Goal: Task Accomplishment & Management: Manage account settings

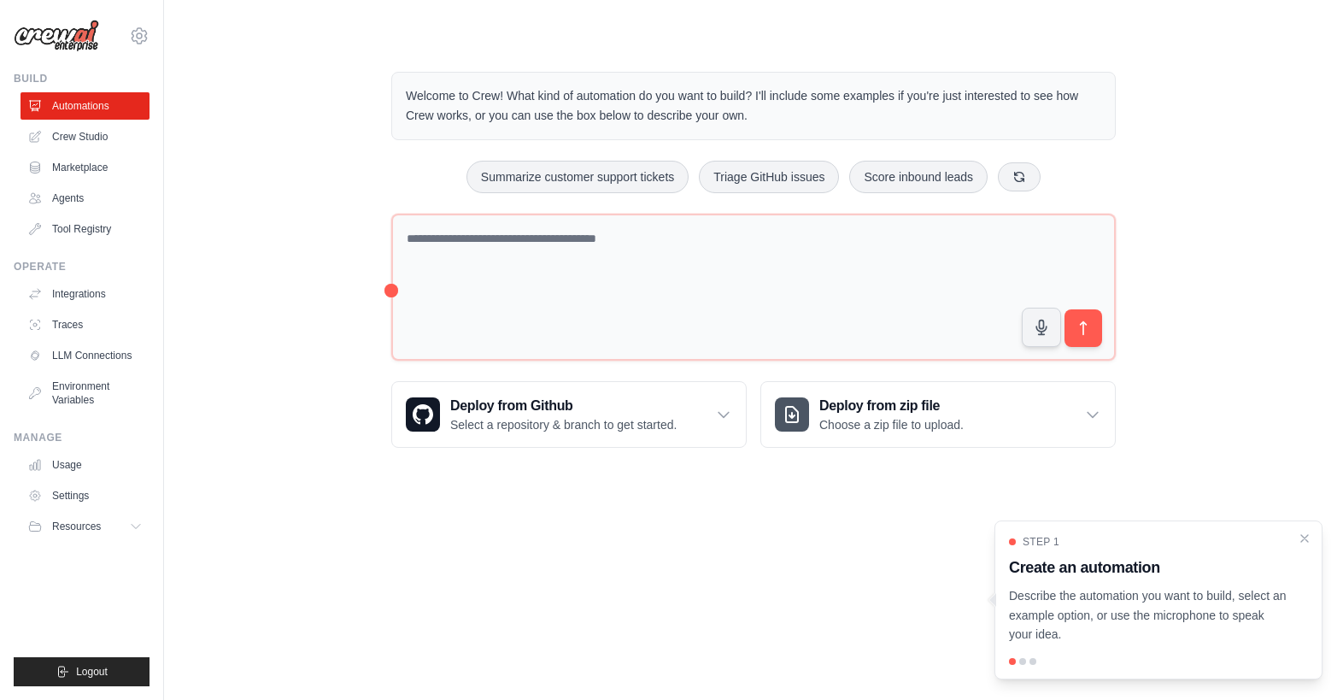
click at [176, 122] on div "Welcome to Crew! What kind of automation do you want to build? I'll include som…" at bounding box center [753, 259] width 1179 height 431
click at [263, 193] on div "Welcome to Crew! What kind of automation do you want to build? I'll include som…" at bounding box center [753, 259] width 1124 height 431
drag, startPoint x: 1171, startPoint y: 566, endPoint x: 1009, endPoint y: 573, distance: 162.4
click at [1009, 573] on h3 "Create an automation" at bounding box center [1148, 567] width 278 height 24
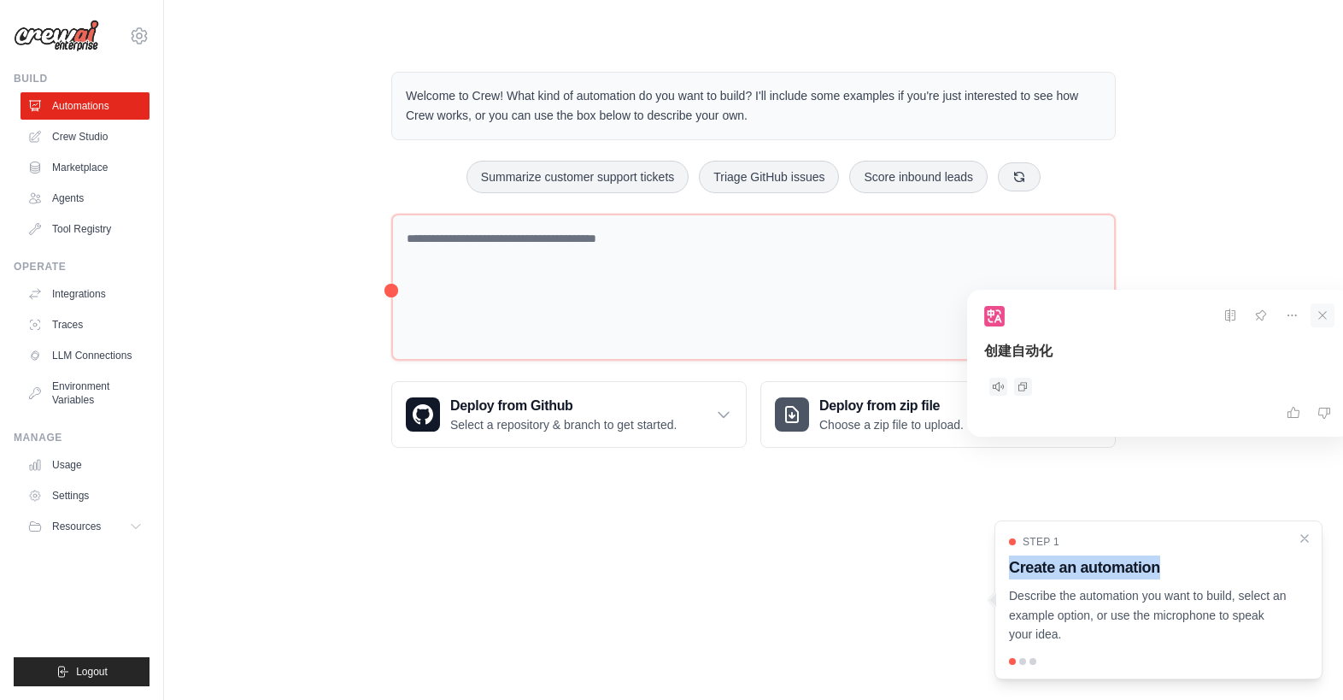
click at [1325, 307] on icon at bounding box center [1322, 315] width 24 height 24
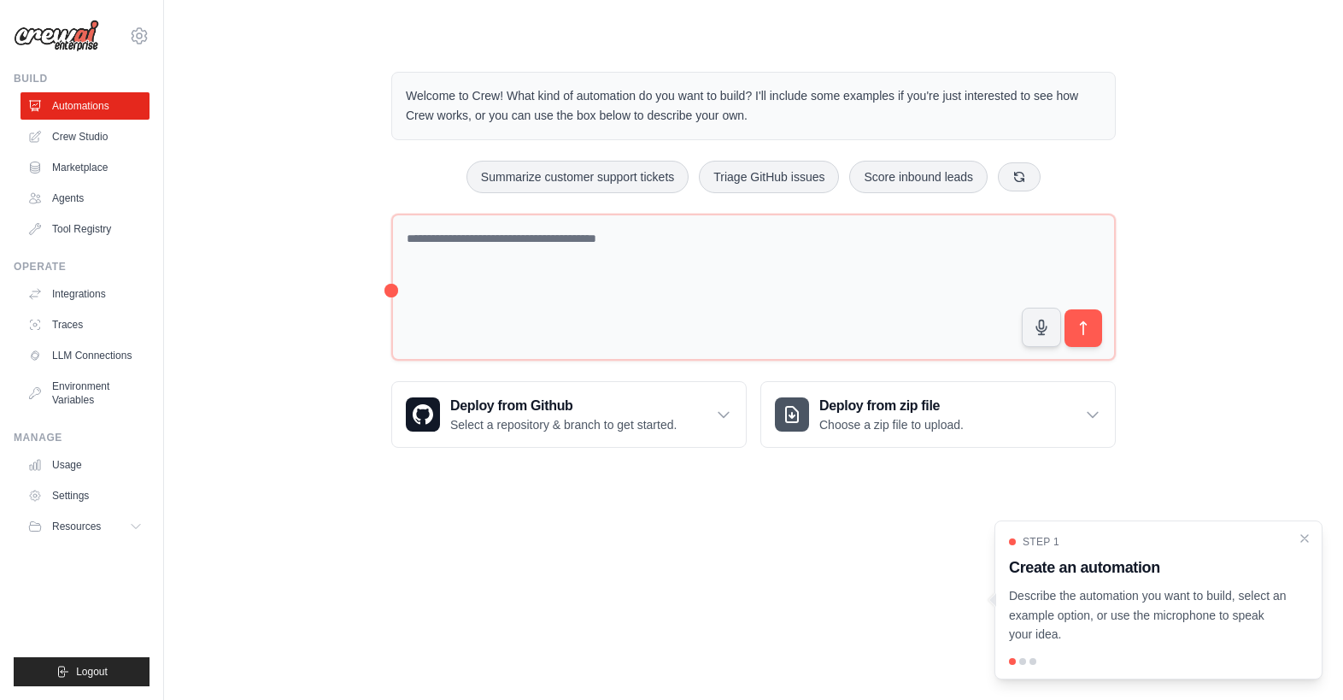
click at [1180, 546] on div "Step 1" at bounding box center [1148, 542] width 278 height 14
click at [1213, 568] on h3 "Create an automation" at bounding box center [1148, 567] width 278 height 24
click at [1024, 657] on div "Step 1 Create an automation Describe the automation you want to build, select a…" at bounding box center [1158, 599] width 328 height 159
click at [1023, 659] on div at bounding box center [1022, 661] width 7 height 7
click at [1311, 582] on div "Step 1 Create an automation Describe the automation you want to build, select a…" at bounding box center [1158, 599] width 328 height 159
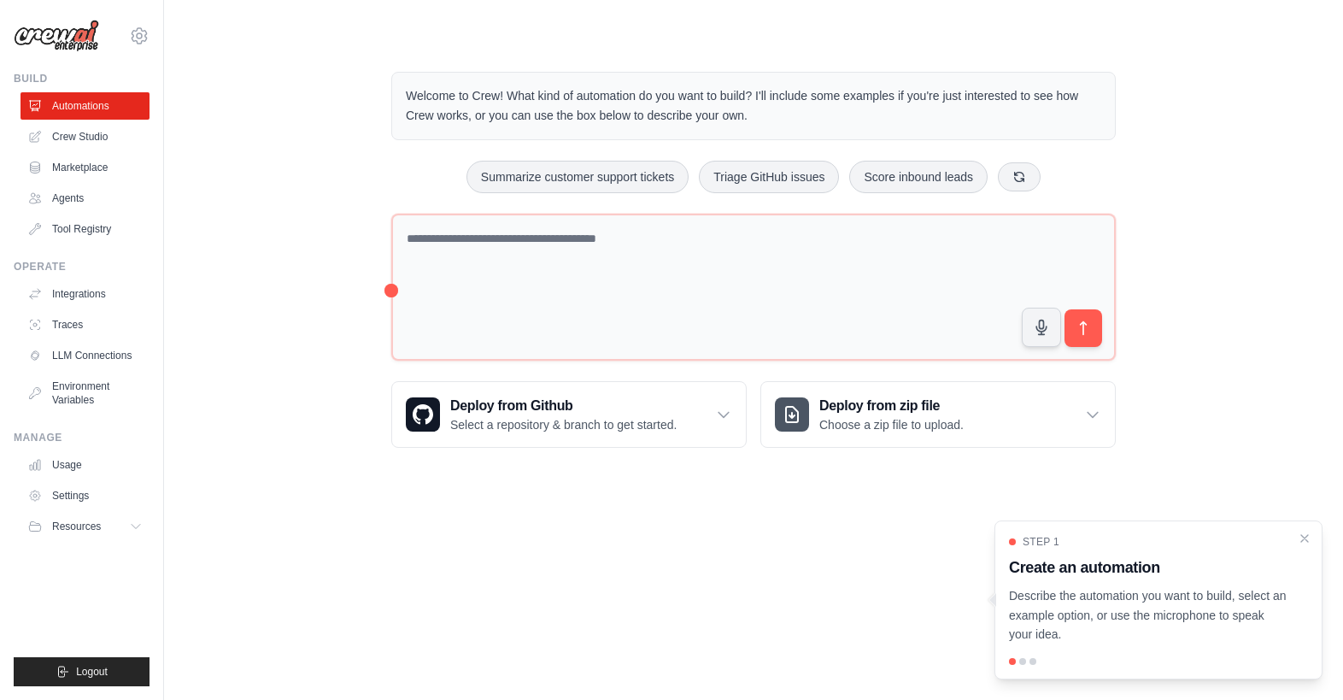
click at [1251, 572] on h3 "Create an automation" at bounding box center [1148, 567] width 278 height 24
click at [1304, 539] on icon "Close walkthrough" at bounding box center [1304, 537] width 15 height 15
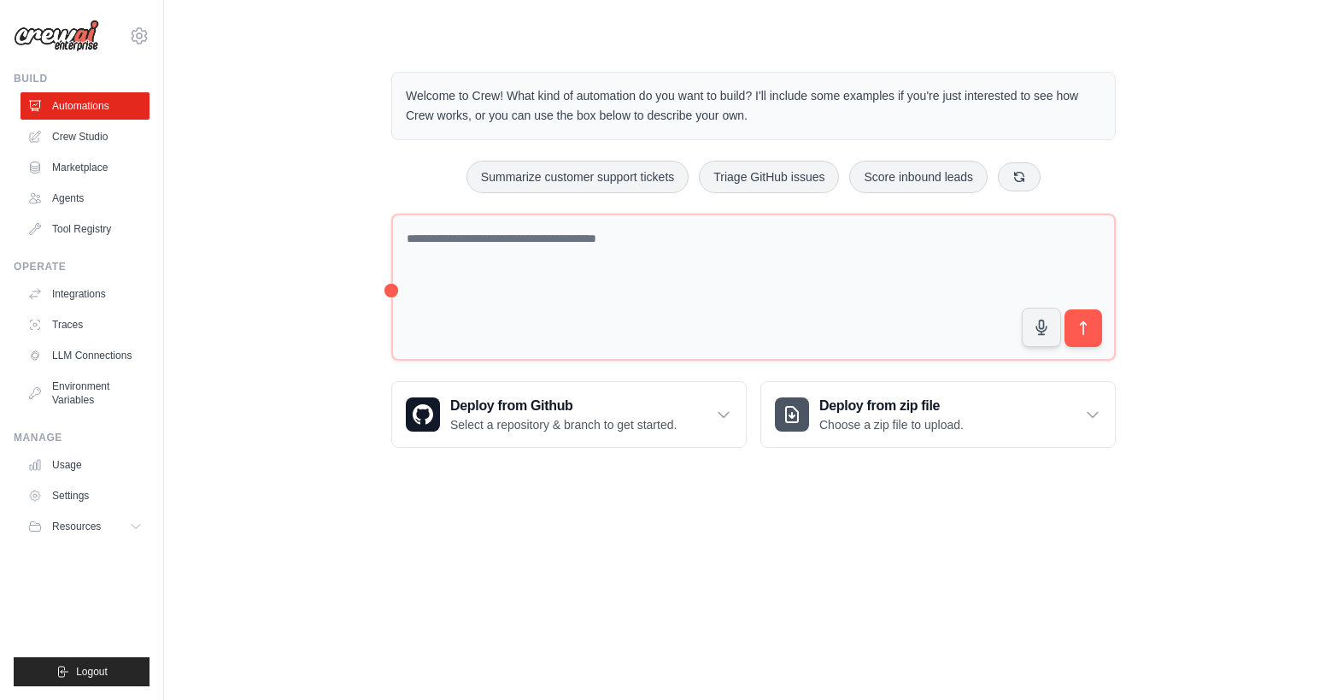
drag, startPoint x: 390, startPoint y: 290, endPoint x: 320, endPoint y: 318, distance: 74.7
click at [320, 318] on div "Welcome to Crew! What kind of automation do you want to build? I'll include som…" at bounding box center [753, 259] width 1124 height 431
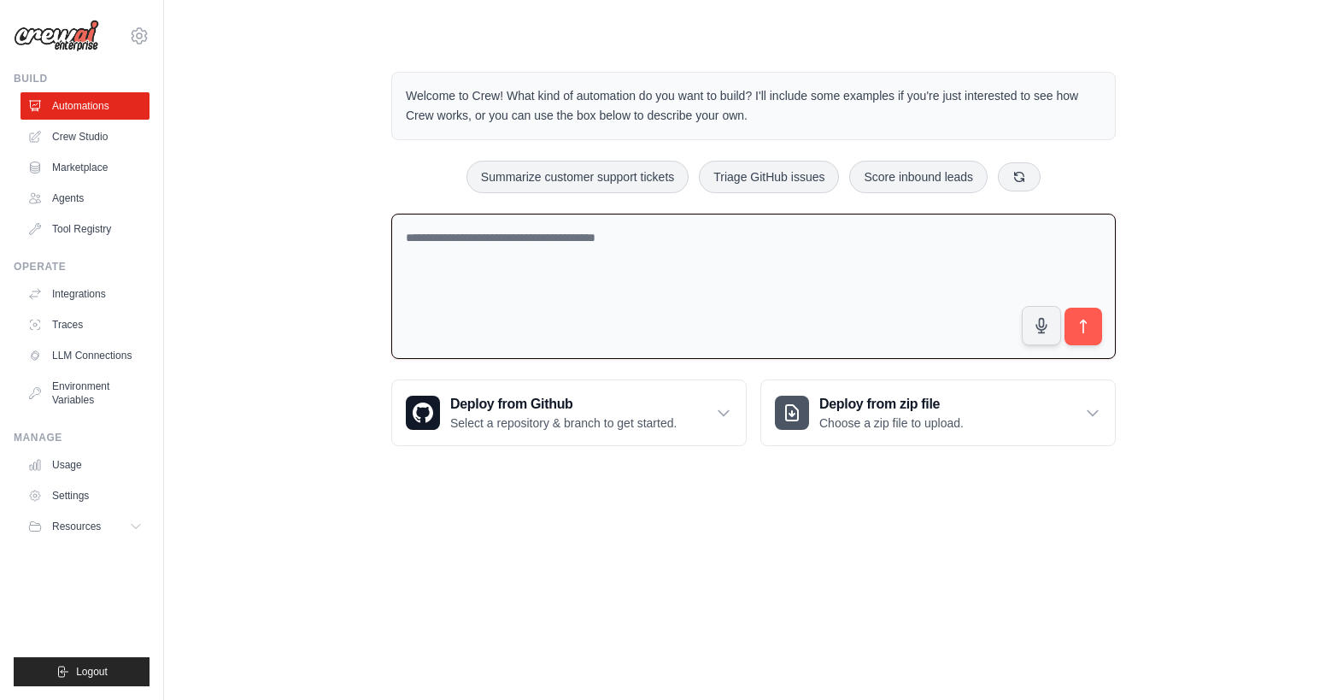
drag, startPoint x: 391, startPoint y: 290, endPoint x: 292, endPoint y: 343, distance: 112.0
click at [292, 343] on div "Welcome to Crew! What kind of automation do you want to build? I'll include som…" at bounding box center [753, 258] width 1124 height 429
click at [542, 278] on textarea at bounding box center [753, 287] width 724 height 146
click at [515, 486] on main "Welcome to Crew! What kind of automation do you want to build? I'll include som…" at bounding box center [753, 245] width 1179 height 490
drag, startPoint x: 406, startPoint y: 95, endPoint x: 818, endPoint y: 113, distance: 412.1
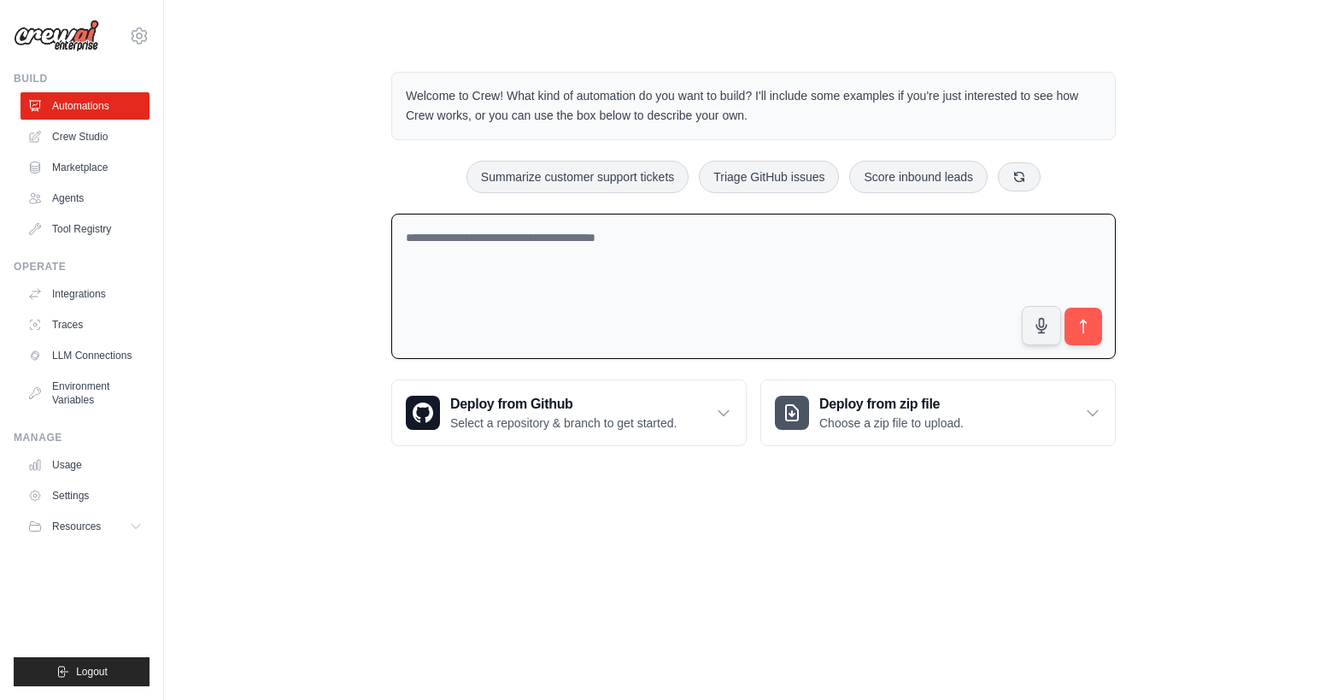
click at [818, 113] on p "Welcome to Crew! What kind of automation do you want to build? I'll include som…" at bounding box center [753, 105] width 695 height 39
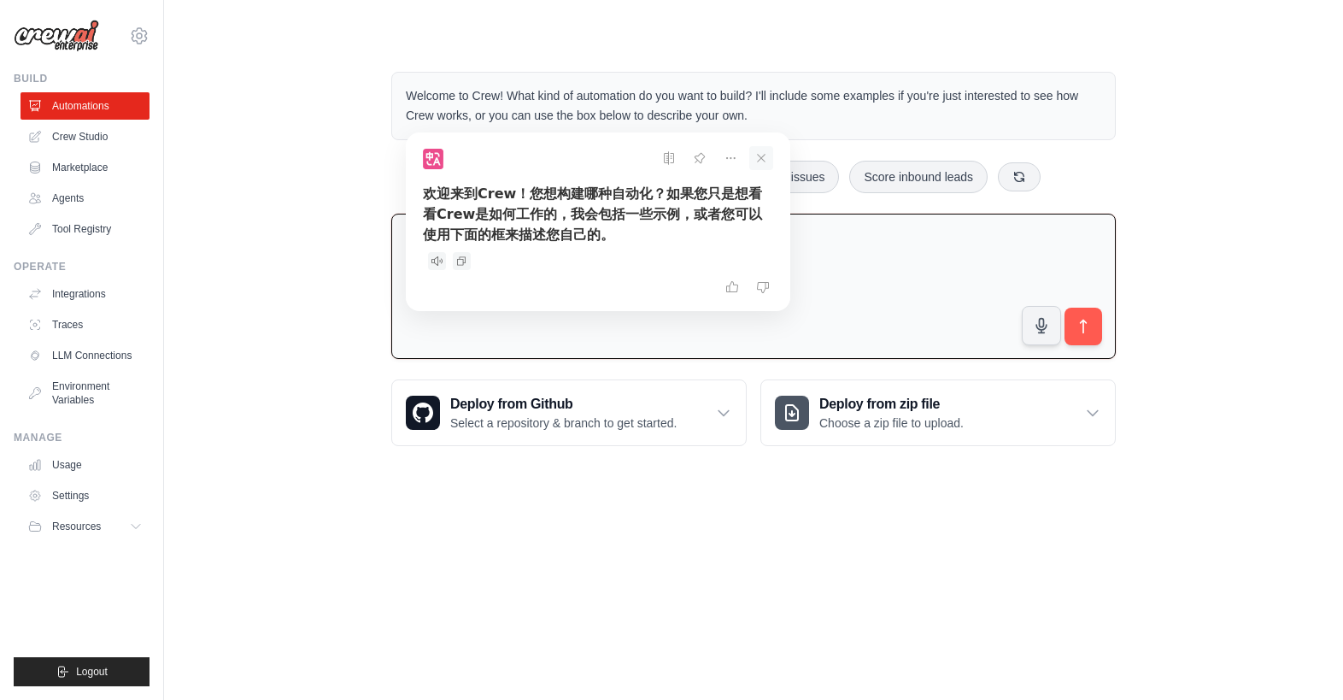
click at [763, 151] on icon at bounding box center [761, 158] width 24 height 24
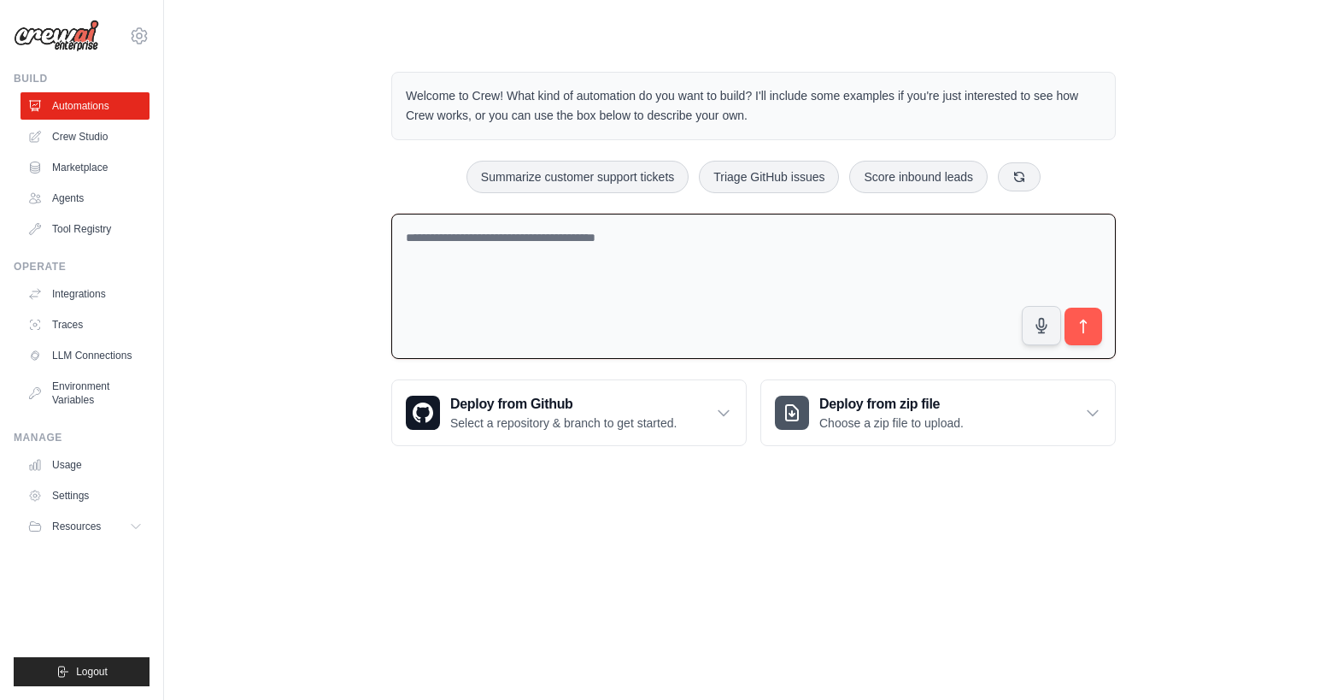
click at [406, 179] on div "Summarize customer support tickets Triage GitHub issues Score inbound leads" at bounding box center [753, 177] width 724 height 32
click at [887, 416] on p "Choose a zip file to upload." at bounding box center [891, 422] width 144 height 17
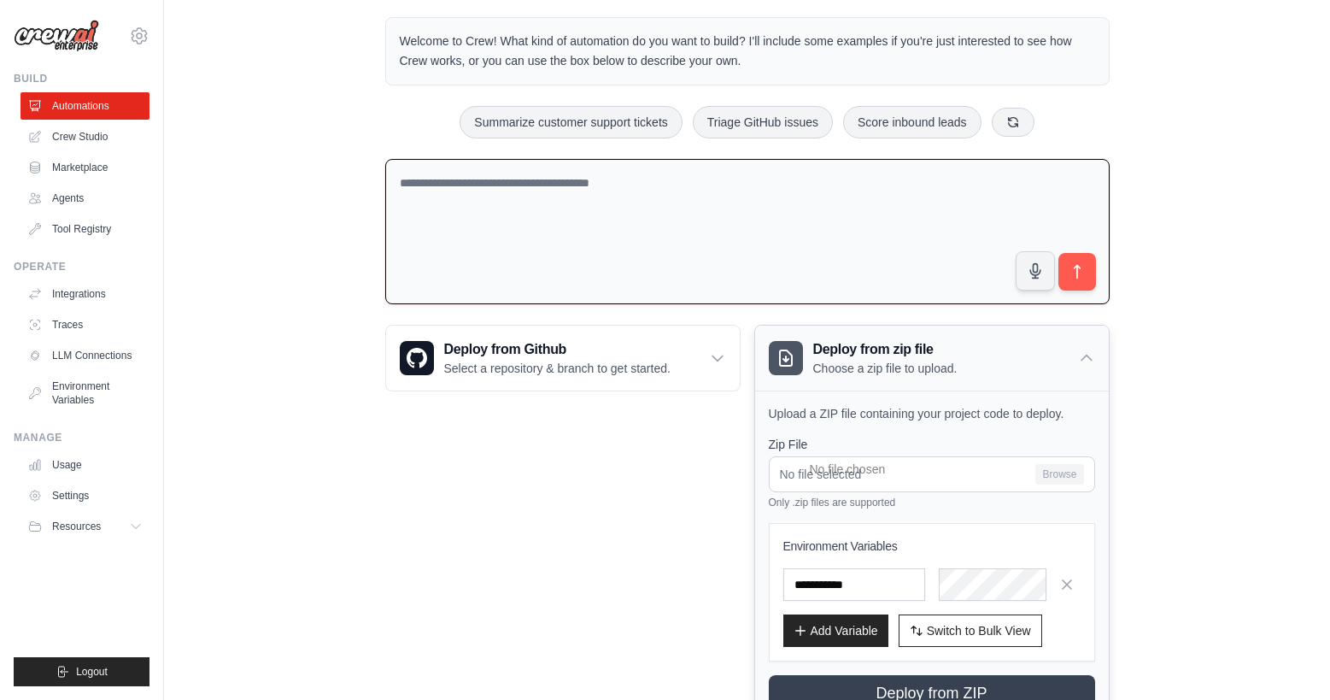
scroll to position [125, 0]
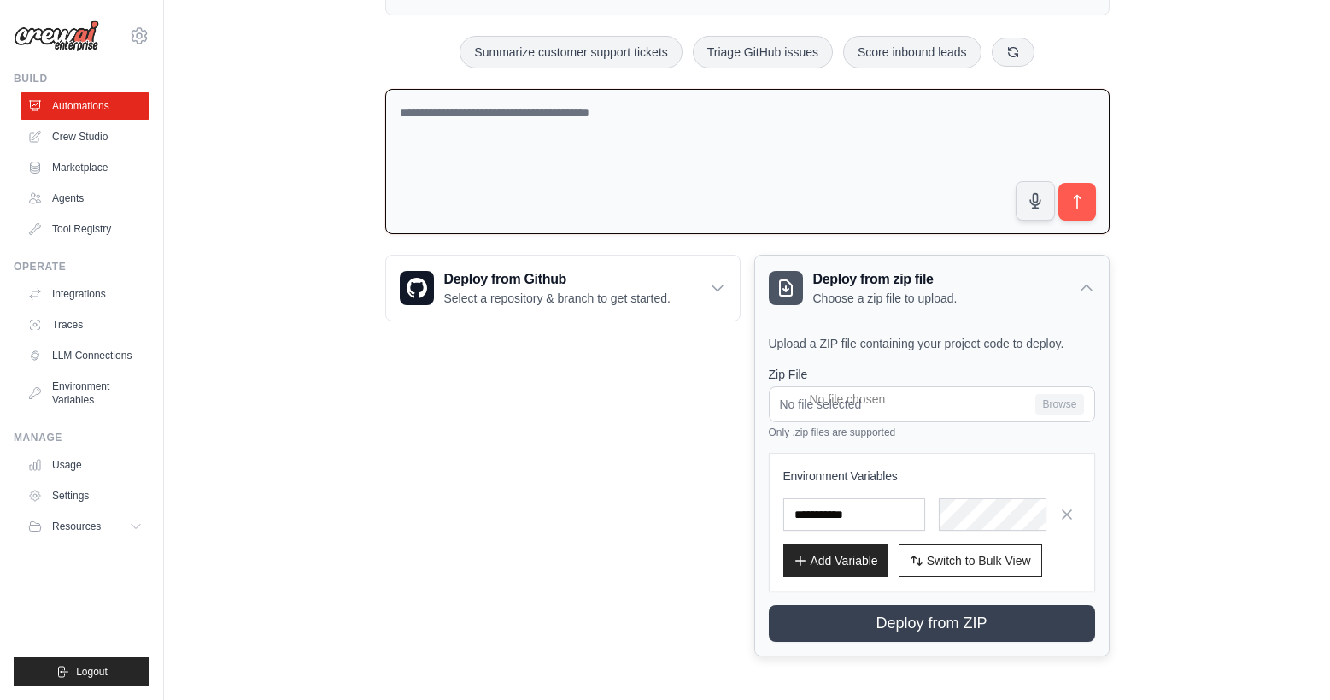
click at [921, 283] on h3 "Deploy from zip file" at bounding box center [885, 279] width 144 height 21
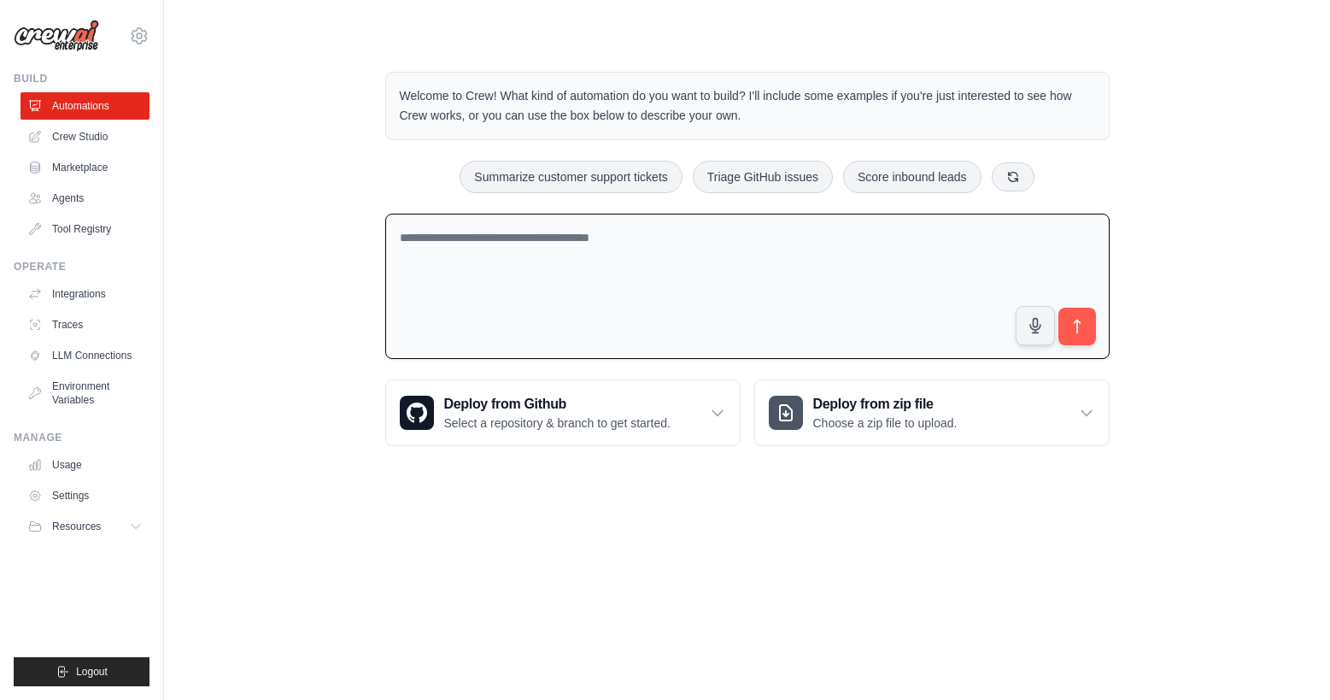
scroll to position [0, 0]
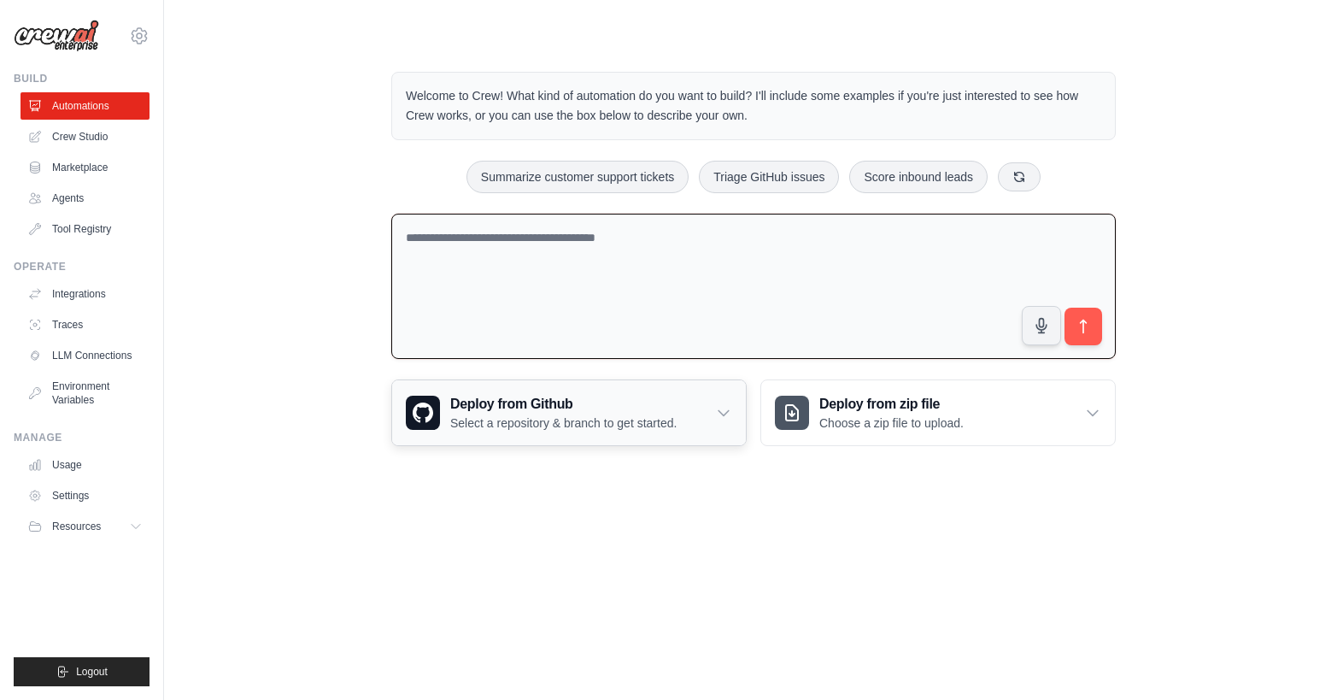
click at [589, 390] on div "Deploy from Github Select a repository & branch to get started." at bounding box center [569, 412] width 354 height 65
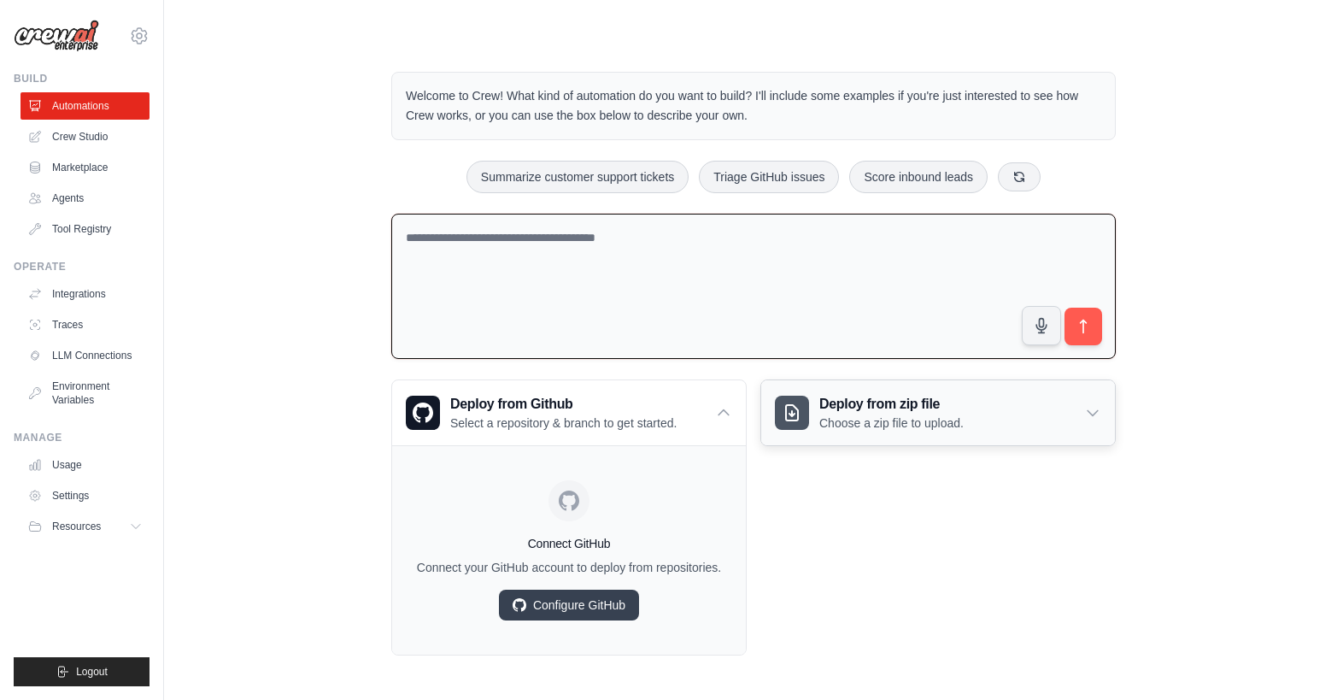
click at [864, 401] on h3 "Deploy from zip file" at bounding box center [891, 404] width 144 height 21
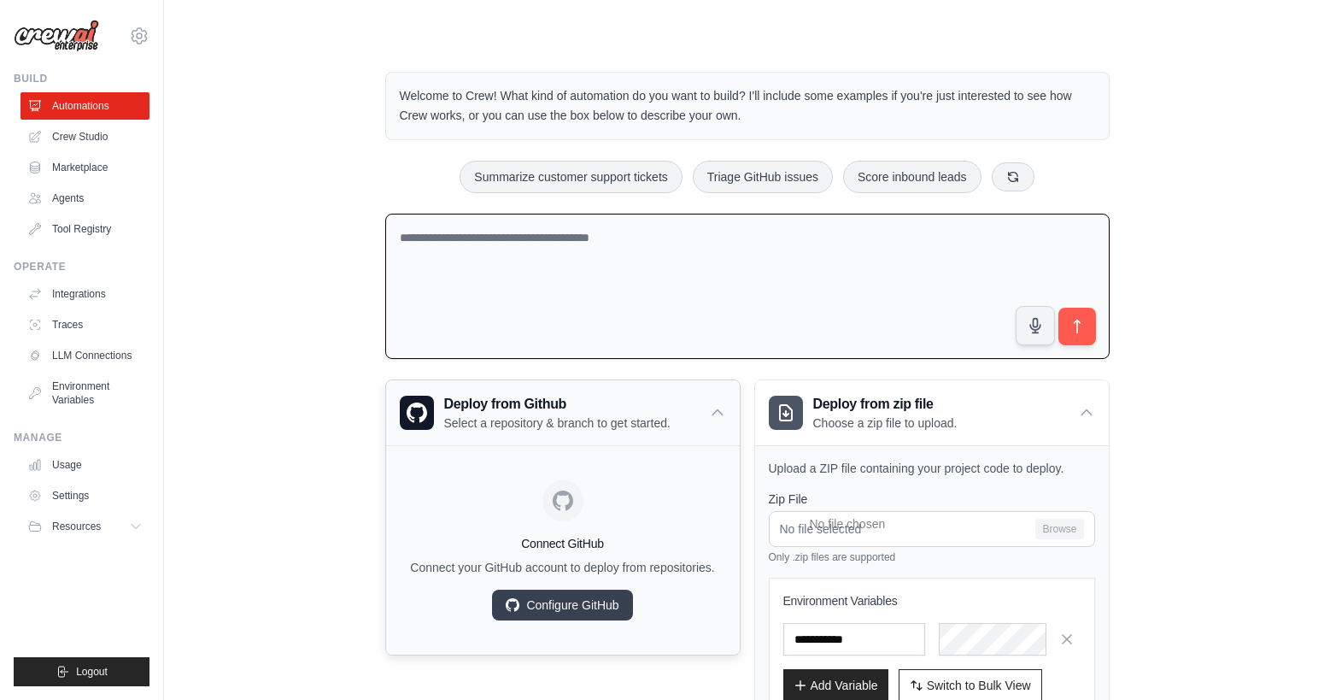
click at [671, 414] on p "Select a repository & branch to get started." at bounding box center [557, 422] width 226 height 17
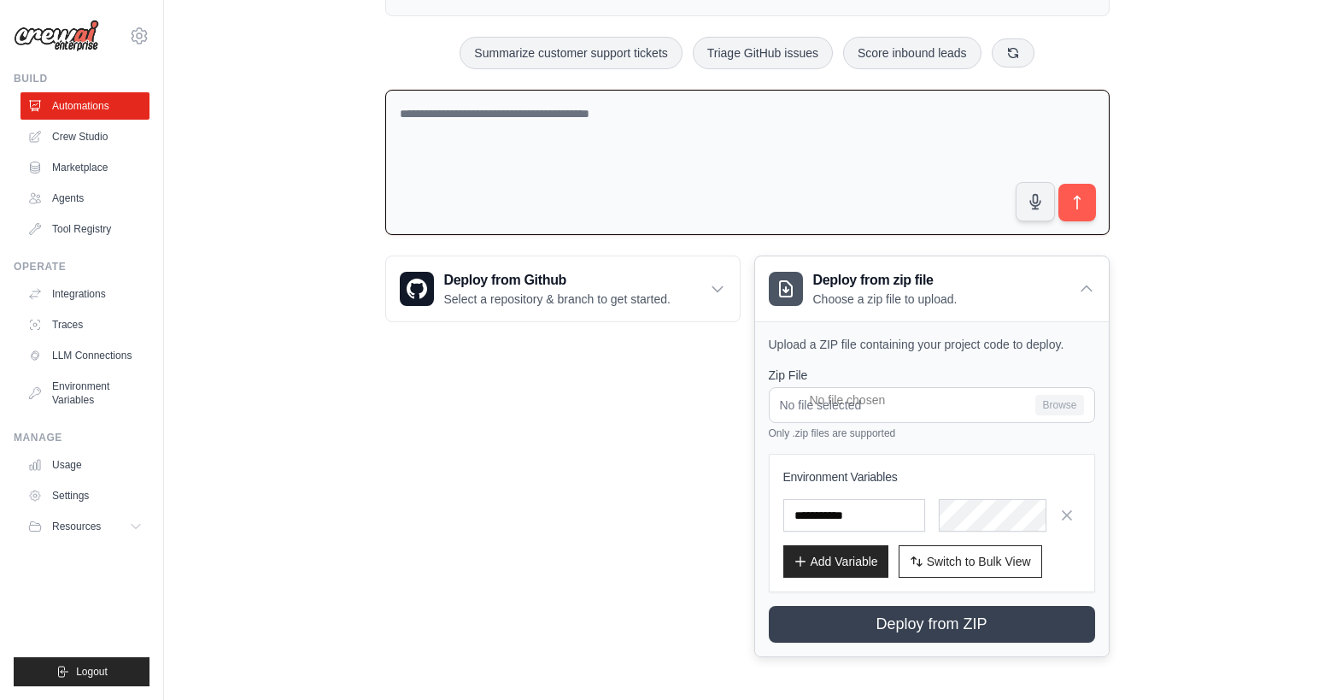
scroll to position [125, 0]
click at [930, 286] on h3 "Deploy from zip file" at bounding box center [885, 279] width 144 height 21
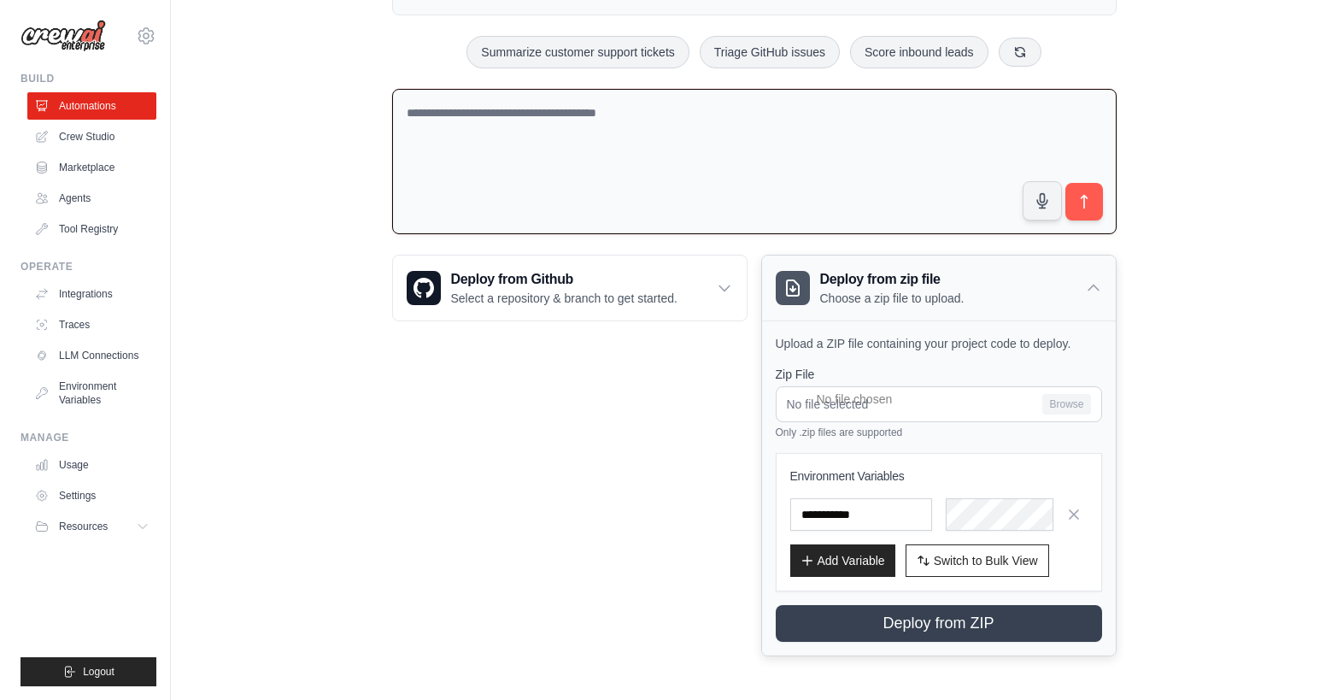
scroll to position [0, 0]
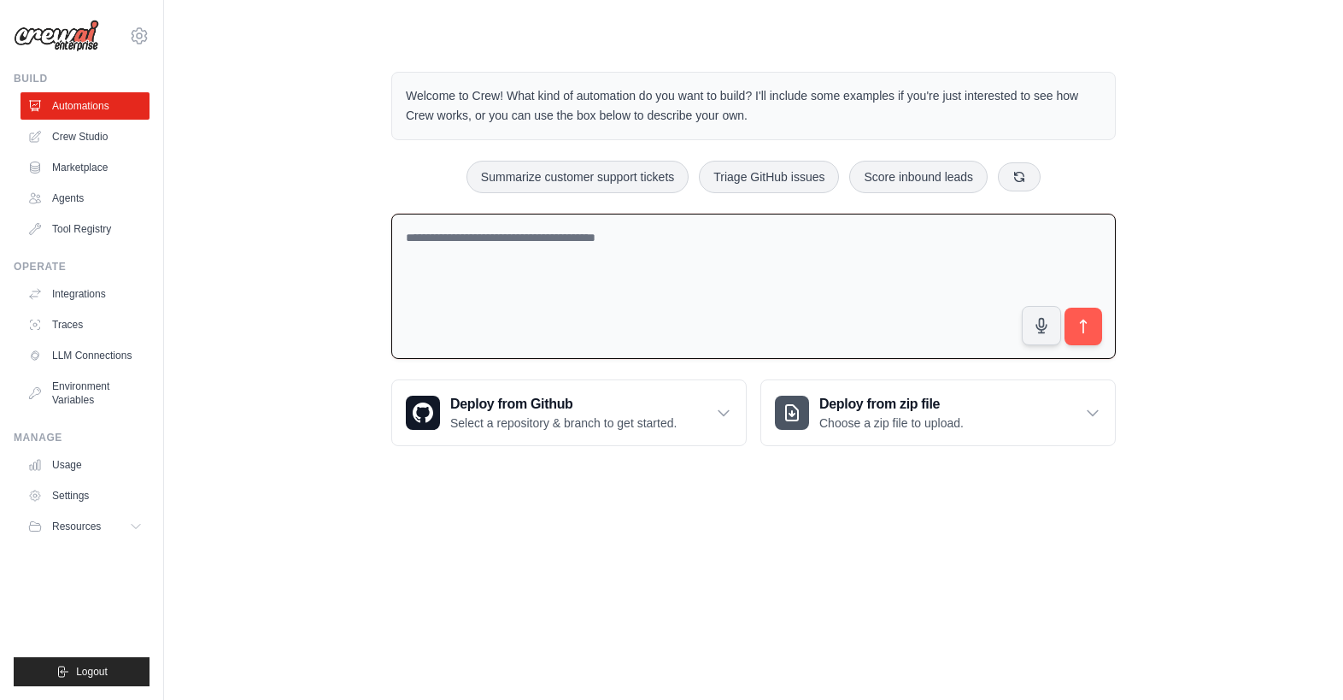
click at [715, 249] on textarea at bounding box center [753, 287] width 724 height 146
click at [71, 135] on link "Crew Studio" at bounding box center [86, 136] width 129 height 27
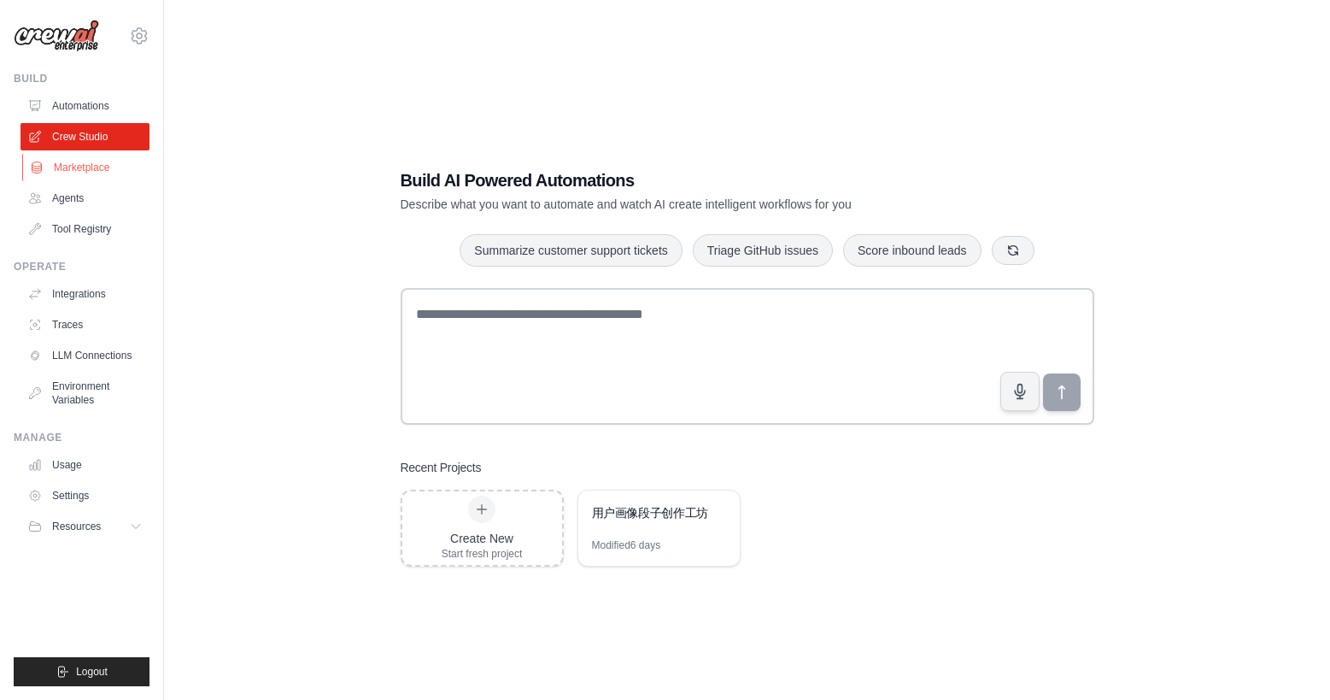
click at [93, 172] on link "Marketplace" at bounding box center [86, 167] width 129 height 27
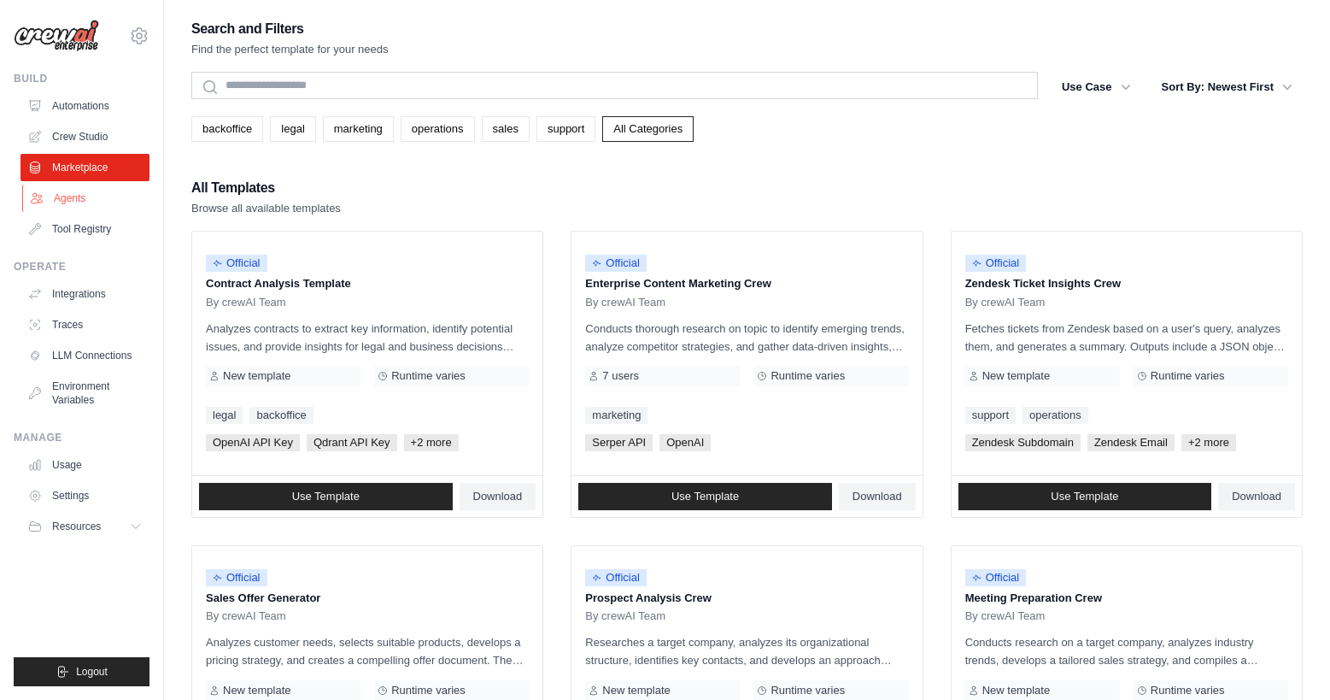
click at [92, 196] on link "Agents" at bounding box center [86, 198] width 129 height 27
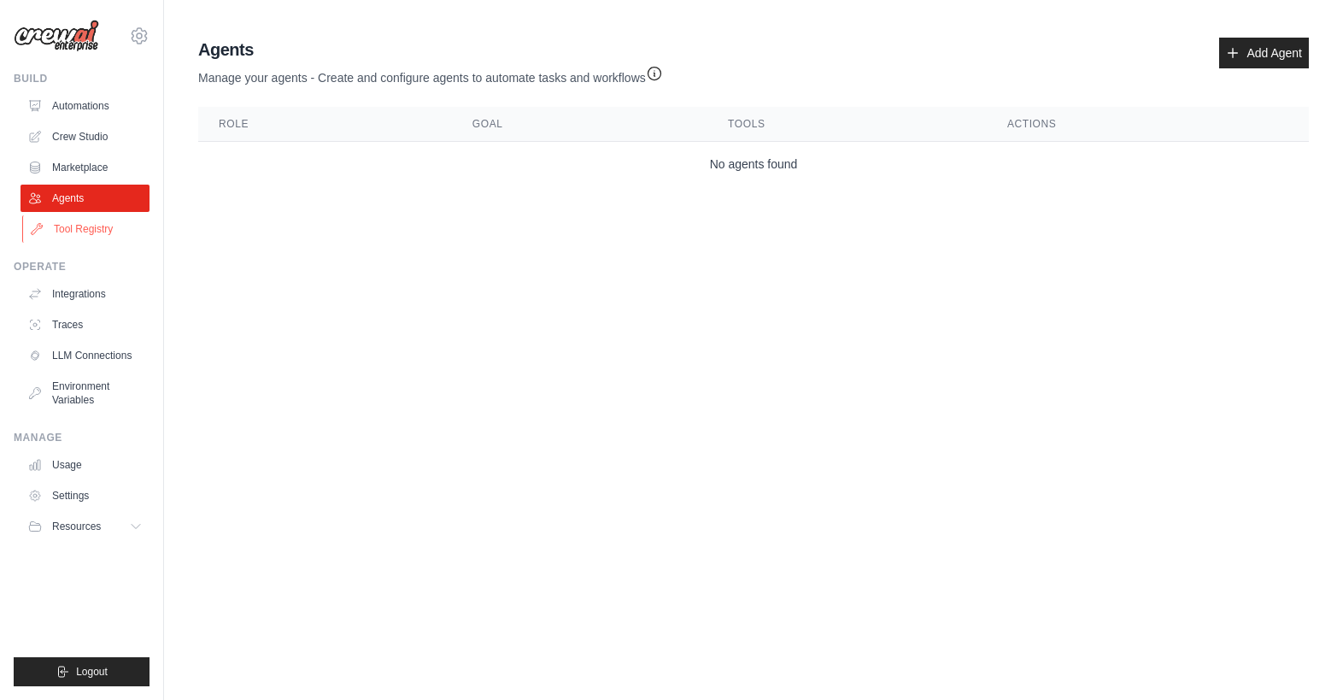
click at [94, 223] on link "Tool Registry" at bounding box center [86, 228] width 129 height 27
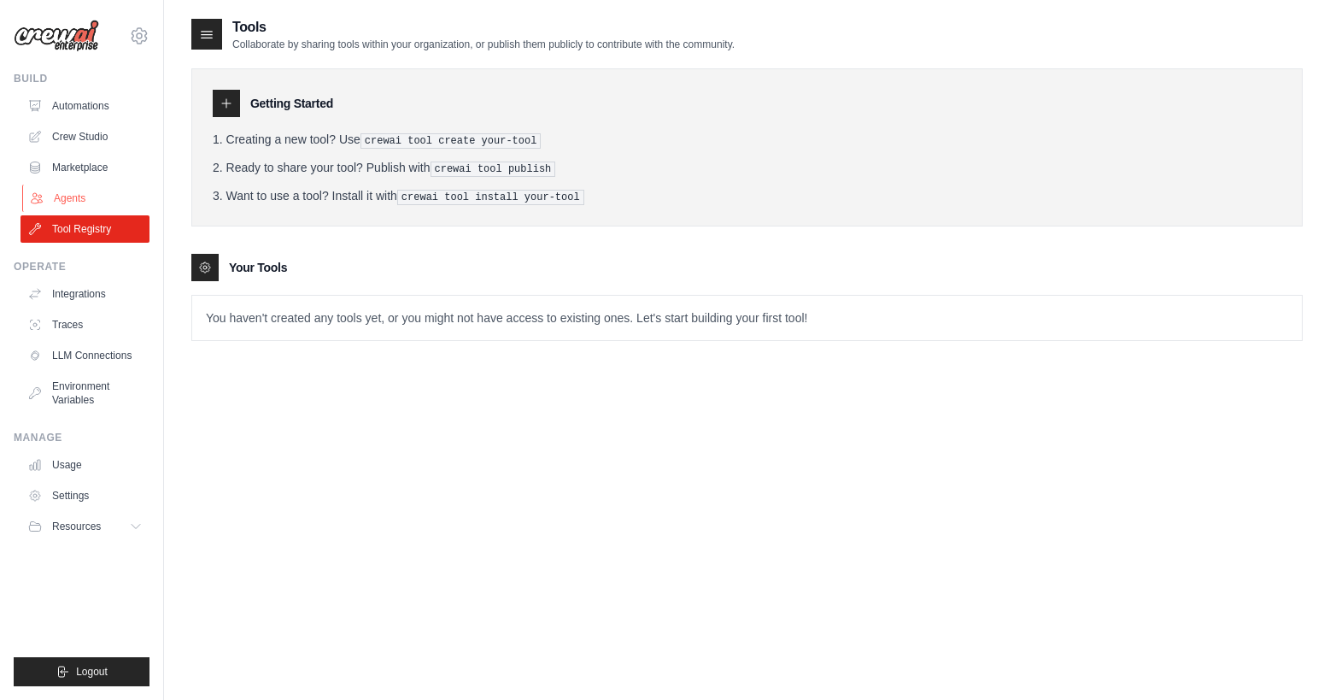
click at [99, 201] on link "Agents" at bounding box center [86, 198] width 129 height 27
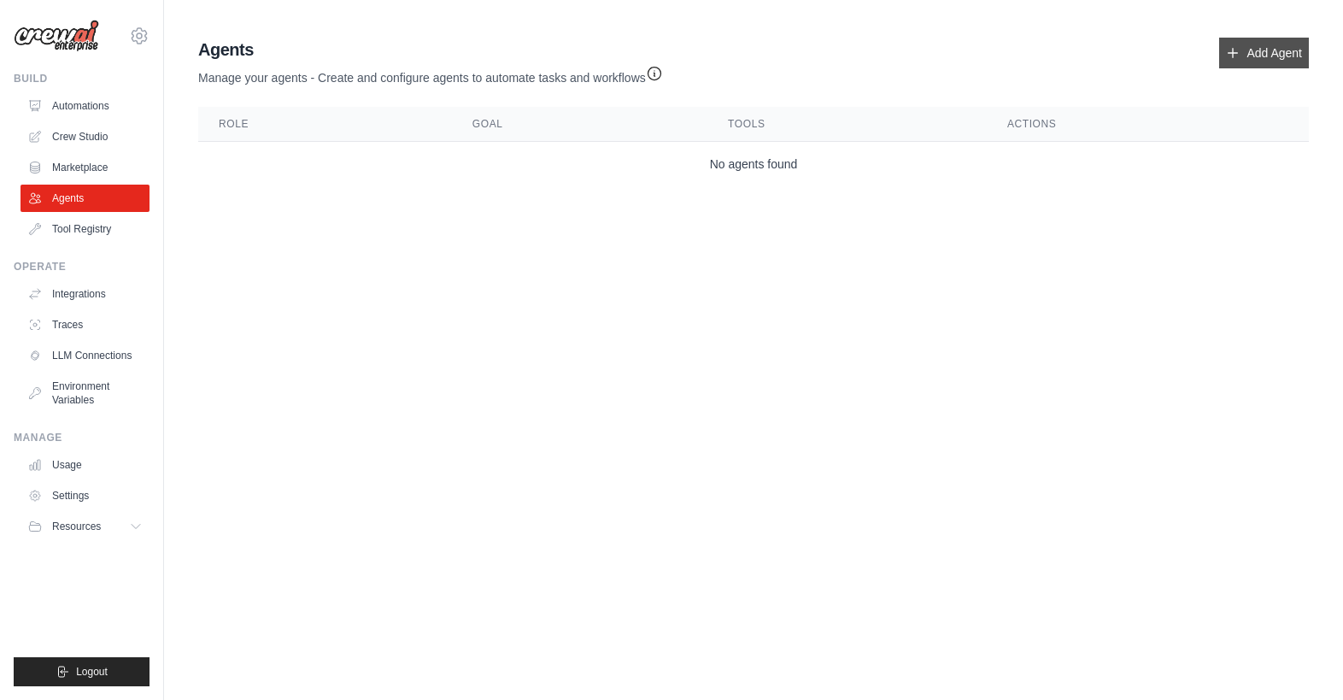
click at [1251, 62] on link "Add Agent" at bounding box center [1264, 53] width 90 height 31
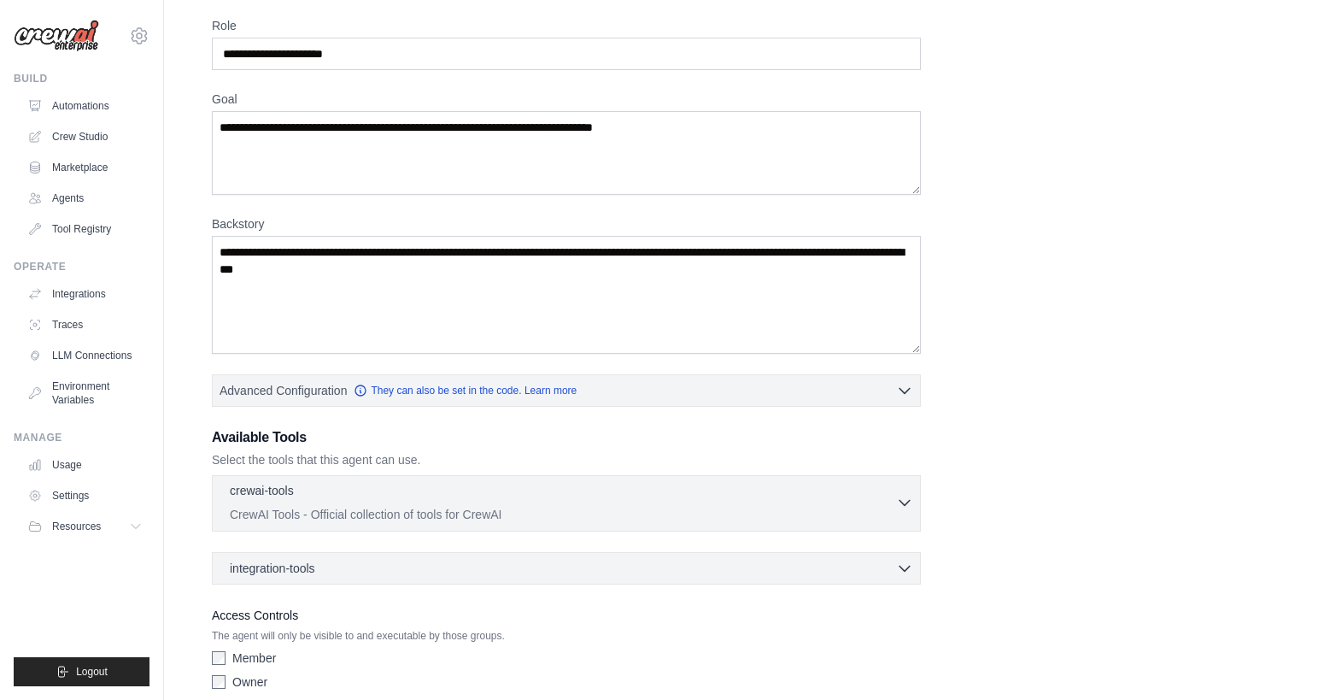
scroll to position [140, 0]
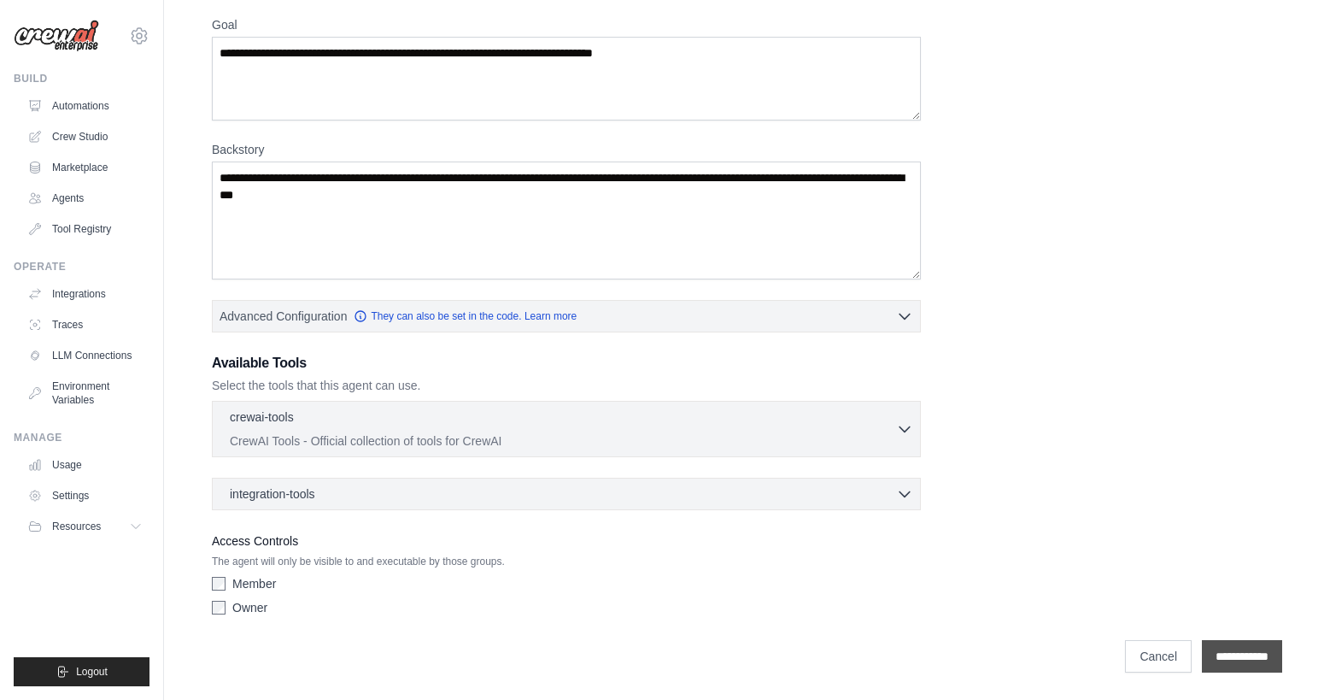
click at [1245, 652] on input "**********" at bounding box center [1242, 656] width 80 height 32
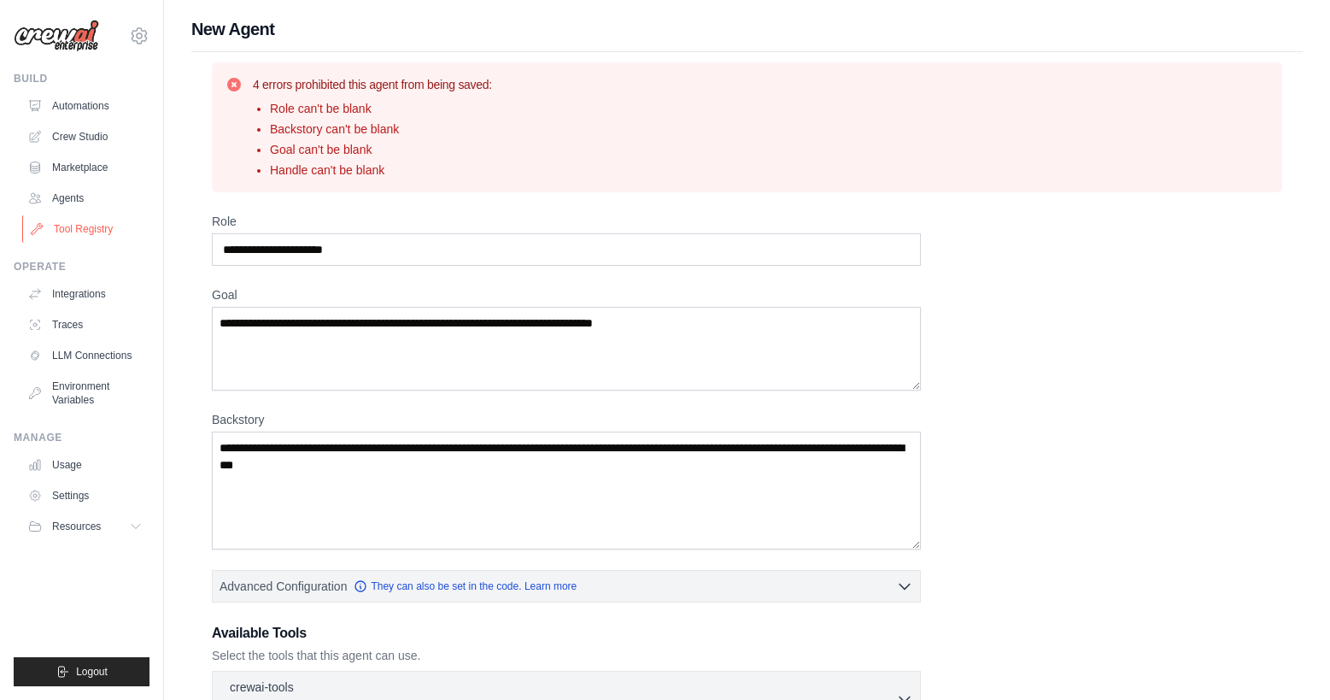
click at [89, 223] on link "Tool Registry" at bounding box center [86, 228] width 129 height 27
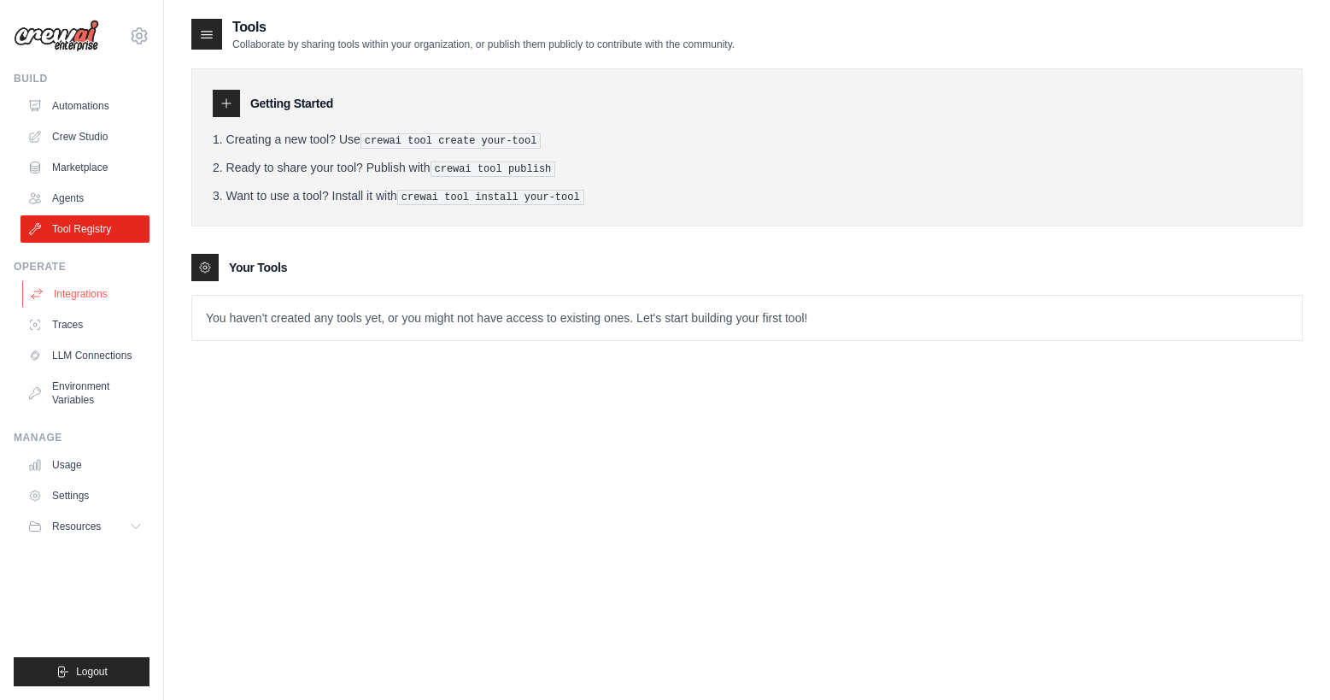
click at [75, 298] on link "Integrations" at bounding box center [86, 293] width 129 height 27
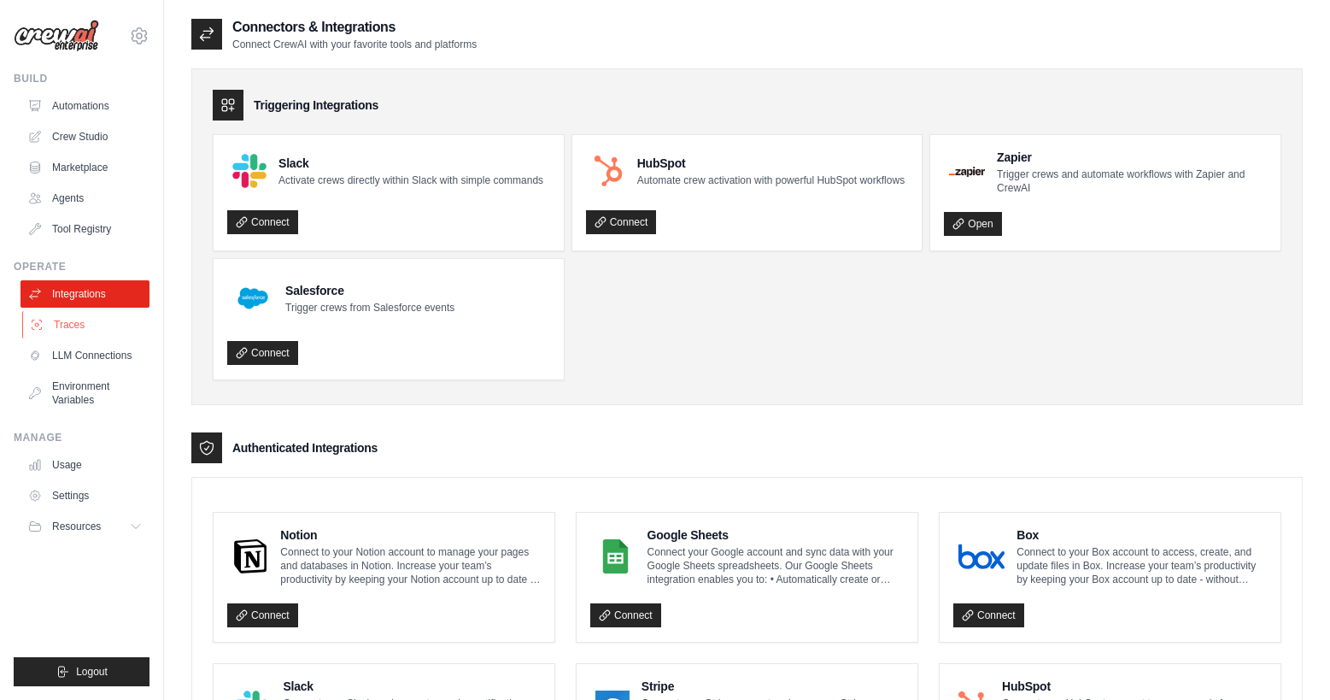
click at [71, 326] on link "Traces" at bounding box center [86, 324] width 129 height 27
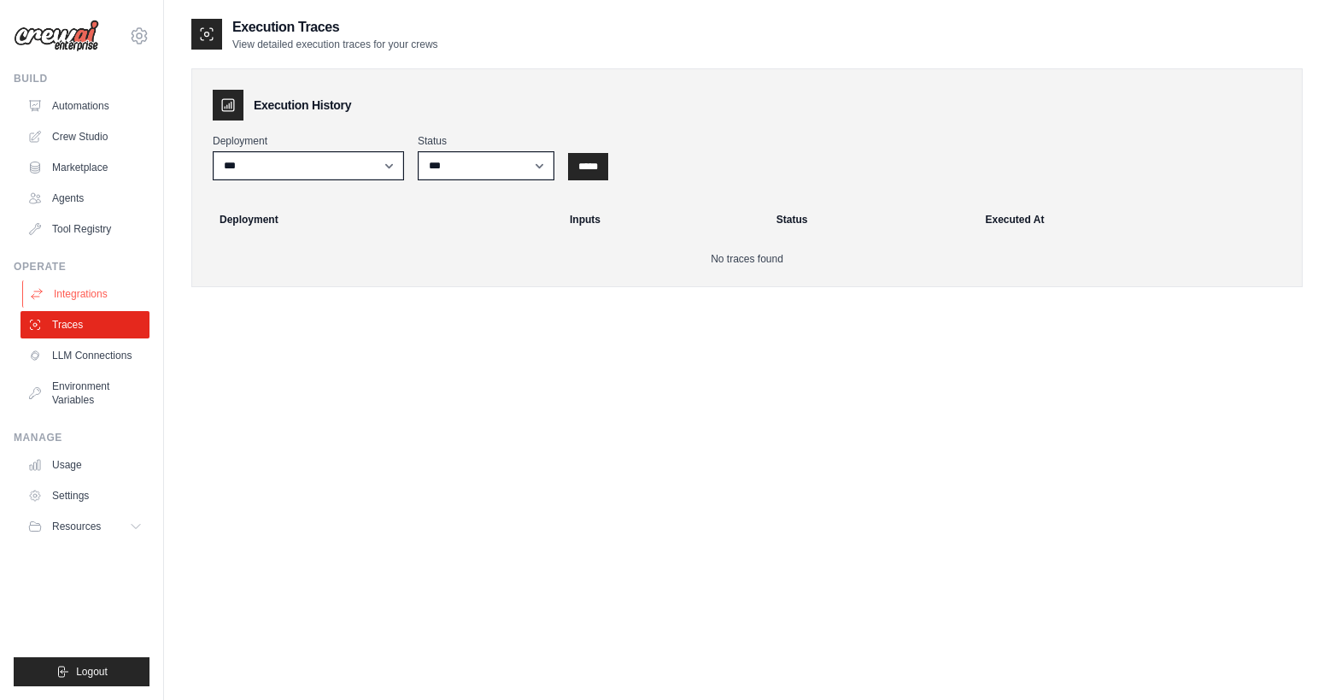
click at [78, 301] on link "Integrations" at bounding box center [86, 293] width 129 height 27
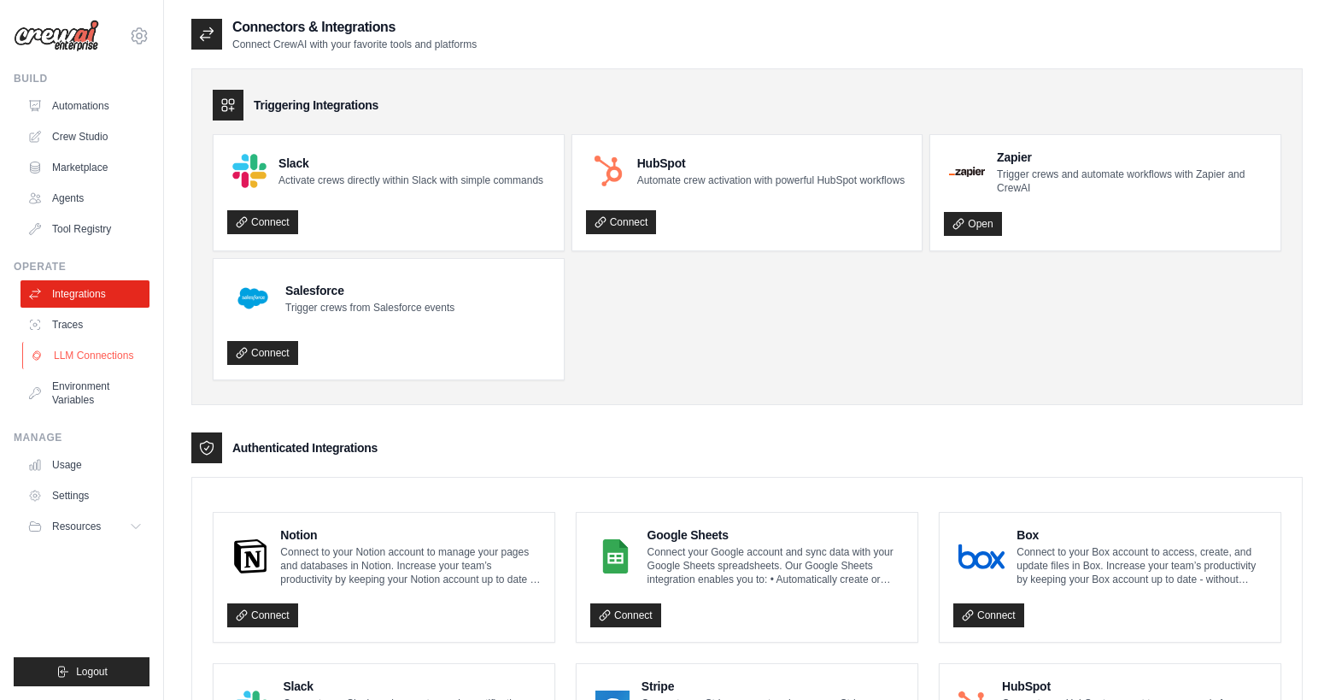
click at [85, 355] on link "LLM Connections" at bounding box center [86, 355] width 129 height 27
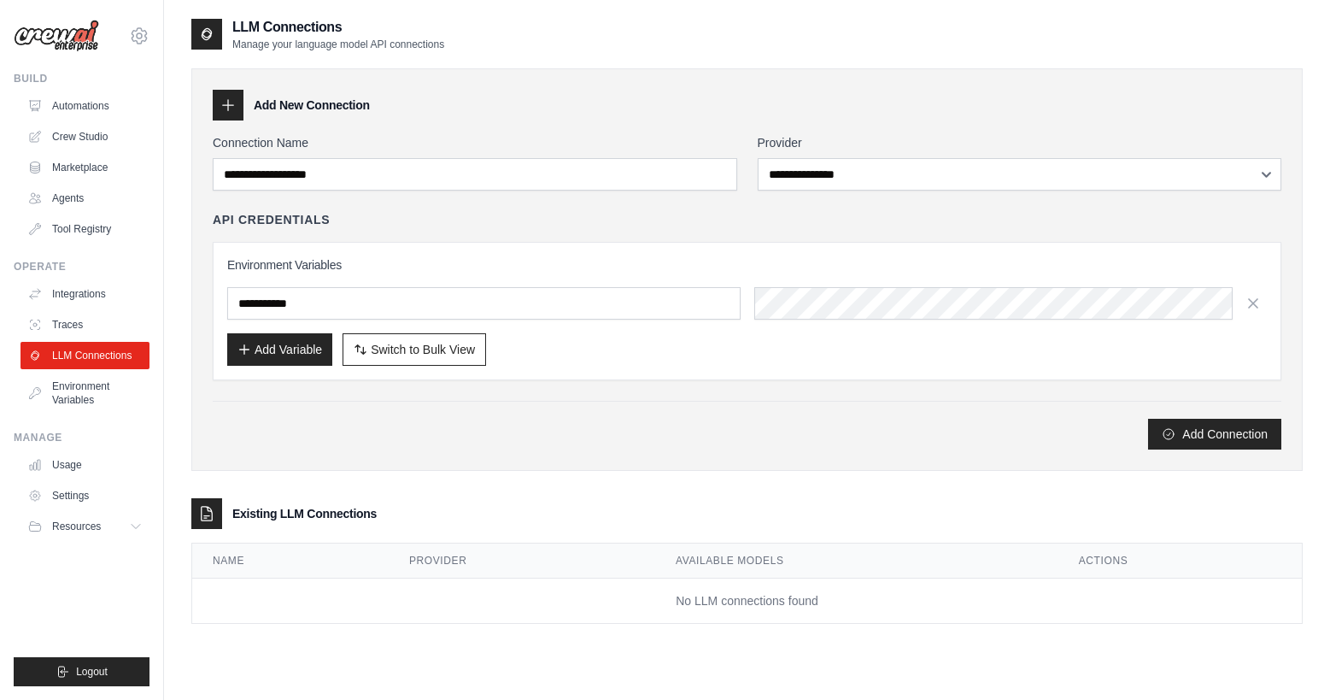
click at [306, 67] on div "**********" at bounding box center [746, 337] width 1111 height 572
click at [233, 108] on icon at bounding box center [228, 105] width 17 height 17
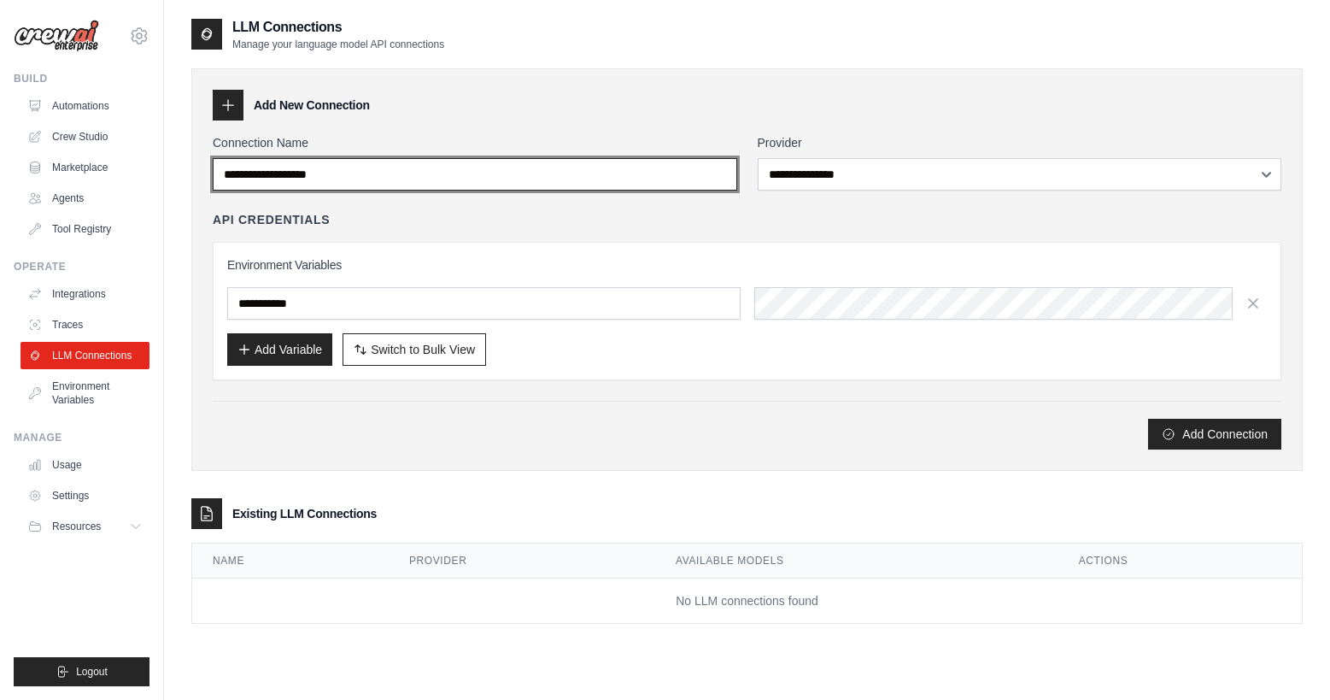
click at [297, 178] on input "Connection Name" at bounding box center [475, 174] width 525 height 32
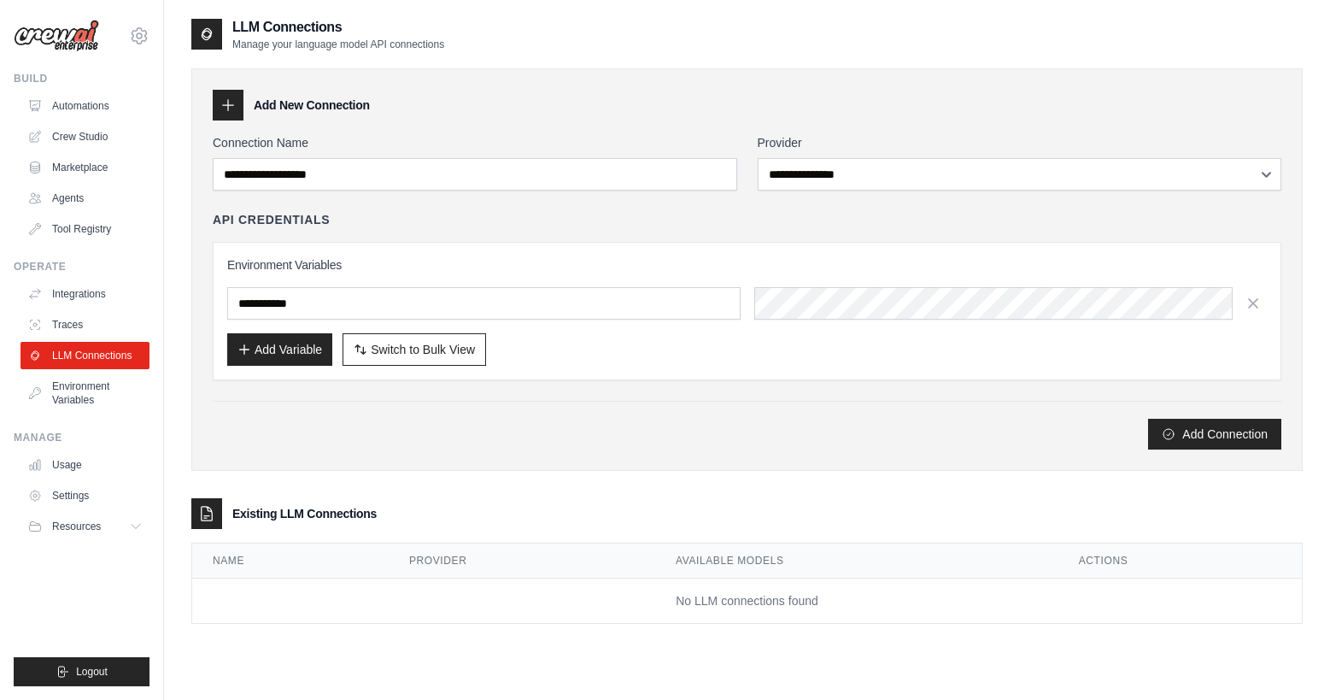
click at [400, 138] on label "Connection Name" at bounding box center [475, 142] width 525 height 17
click at [400, 158] on input "Connection Name" at bounding box center [475, 174] width 525 height 32
click at [233, 108] on icon at bounding box center [228, 105] width 17 height 17
click at [397, 103] on div "Add New Connection" at bounding box center [747, 105] width 1069 height 31
click at [1212, 428] on button "Add Connection" at bounding box center [1214, 433] width 133 height 31
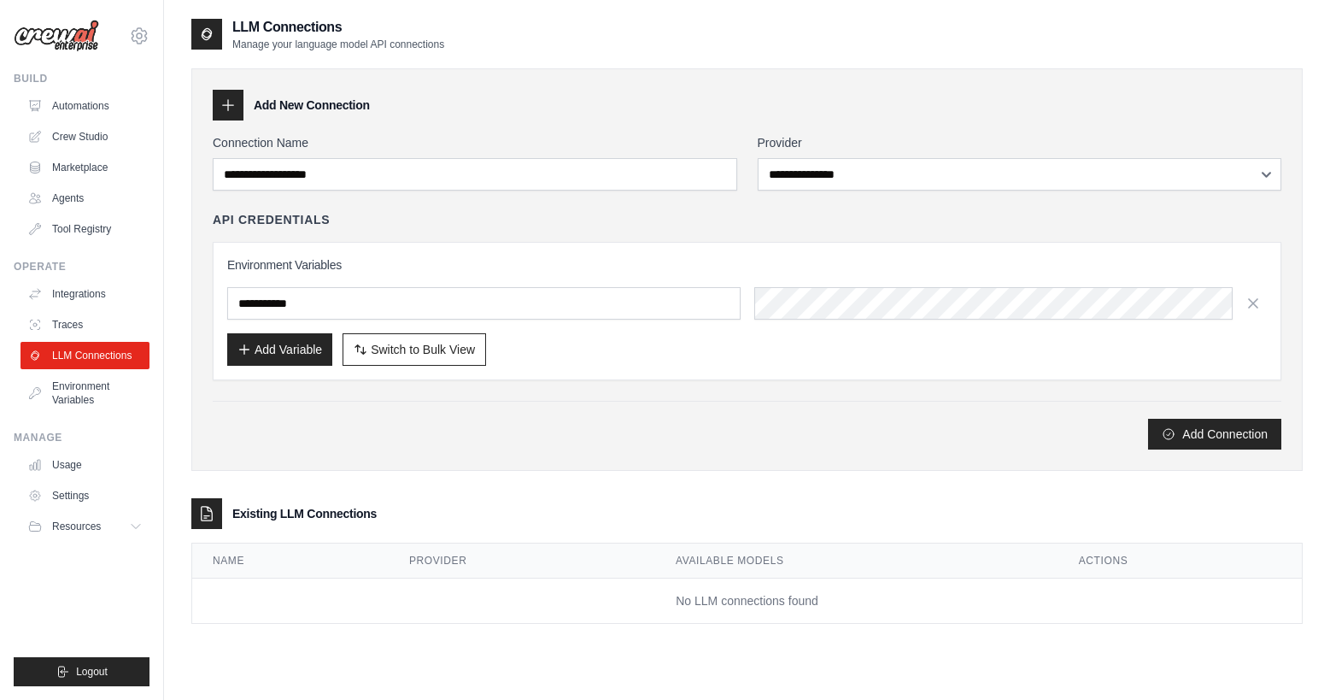
click at [602, 392] on div "**********" at bounding box center [747, 291] width 1069 height 315
click at [83, 400] on link "Environment Variables" at bounding box center [86, 392] width 129 height 41
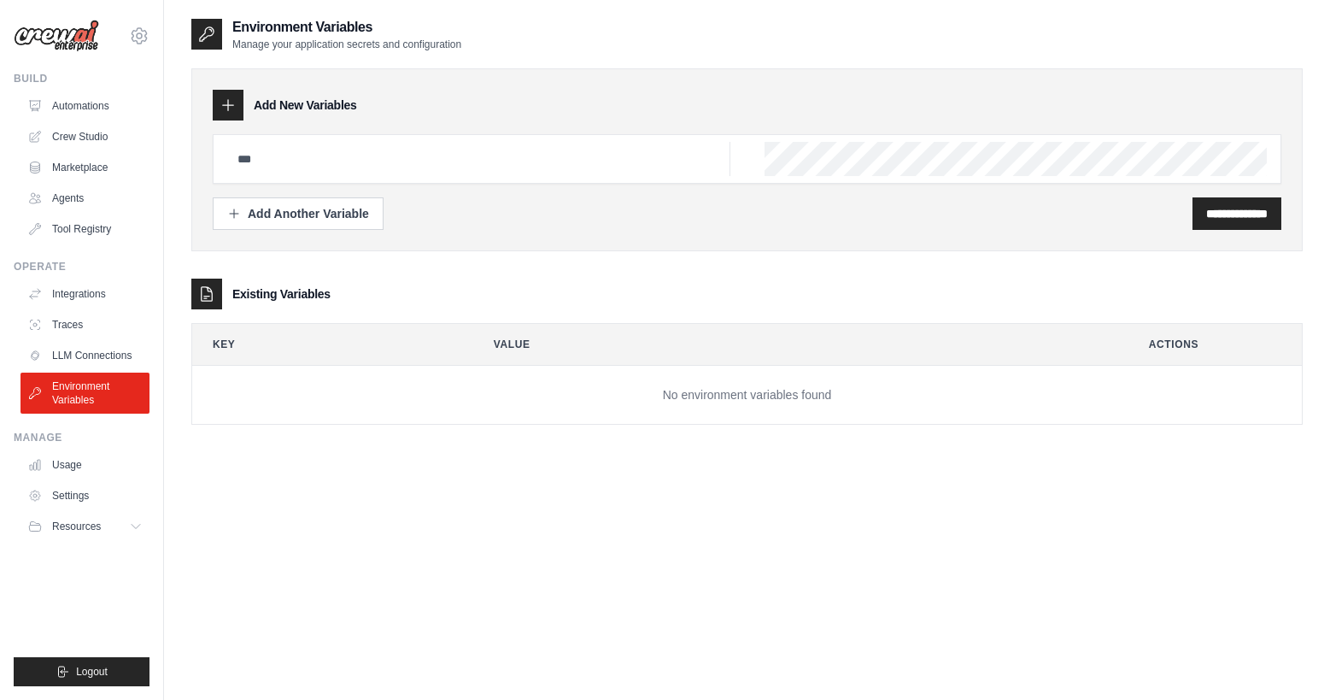
click at [230, 107] on icon at bounding box center [228, 105] width 17 height 17
click at [794, 140] on div at bounding box center [747, 159] width 1069 height 50
click at [496, 181] on div at bounding box center [747, 159] width 1069 height 50
click at [390, 216] on div "**********" at bounding box center [747, 213] width 1069 height 32
click at [353, 216] on div "Add Another Variable" at bounding box center [298, 212] width 142 height 17
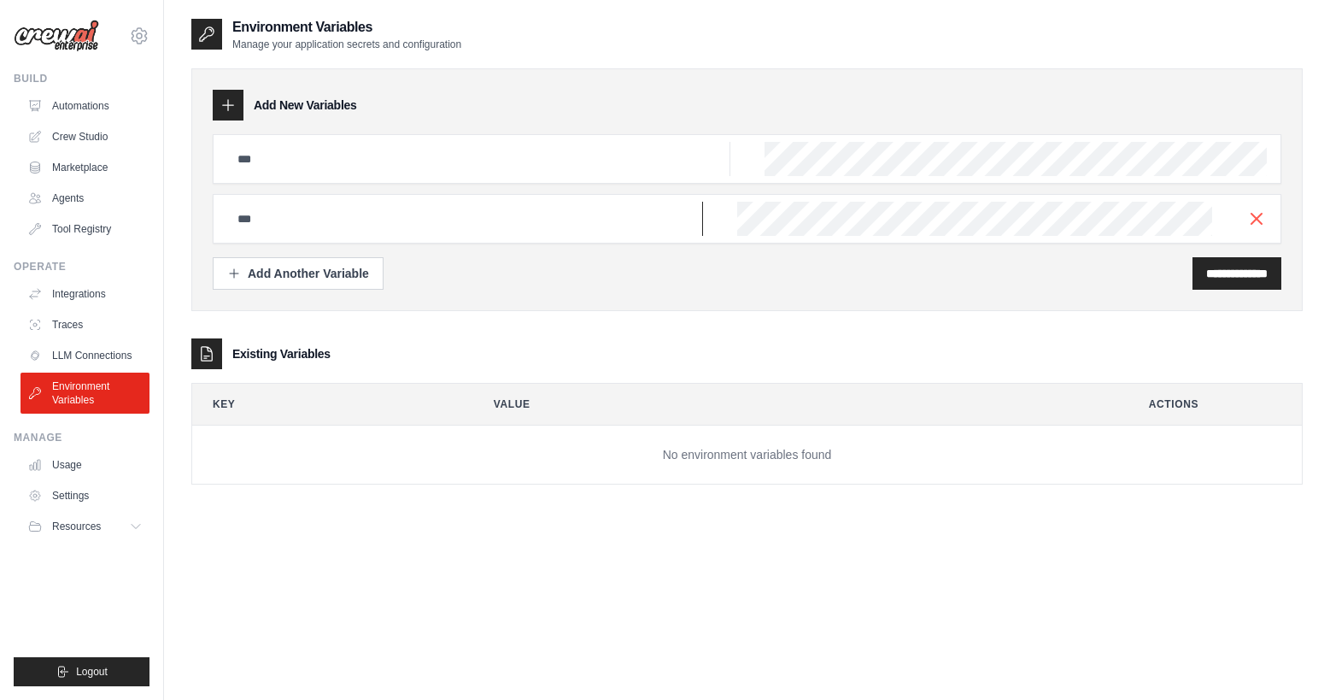
click at [517, 176] on input "text" at bounding box center [478, 159] width 503 height 34
click at [378, 176] on input "text" at bounding box center [478, 159] width 503 height 34
click at [355, 177] on div at bounding box center [747, 159] width 1069 height 50
click at [346, 166] on input "text" at bounding box center [478, 159] width 503 height 34
click at [1252, 215] on icon "button" at bounding box center [1256, 218] width 21 height 21
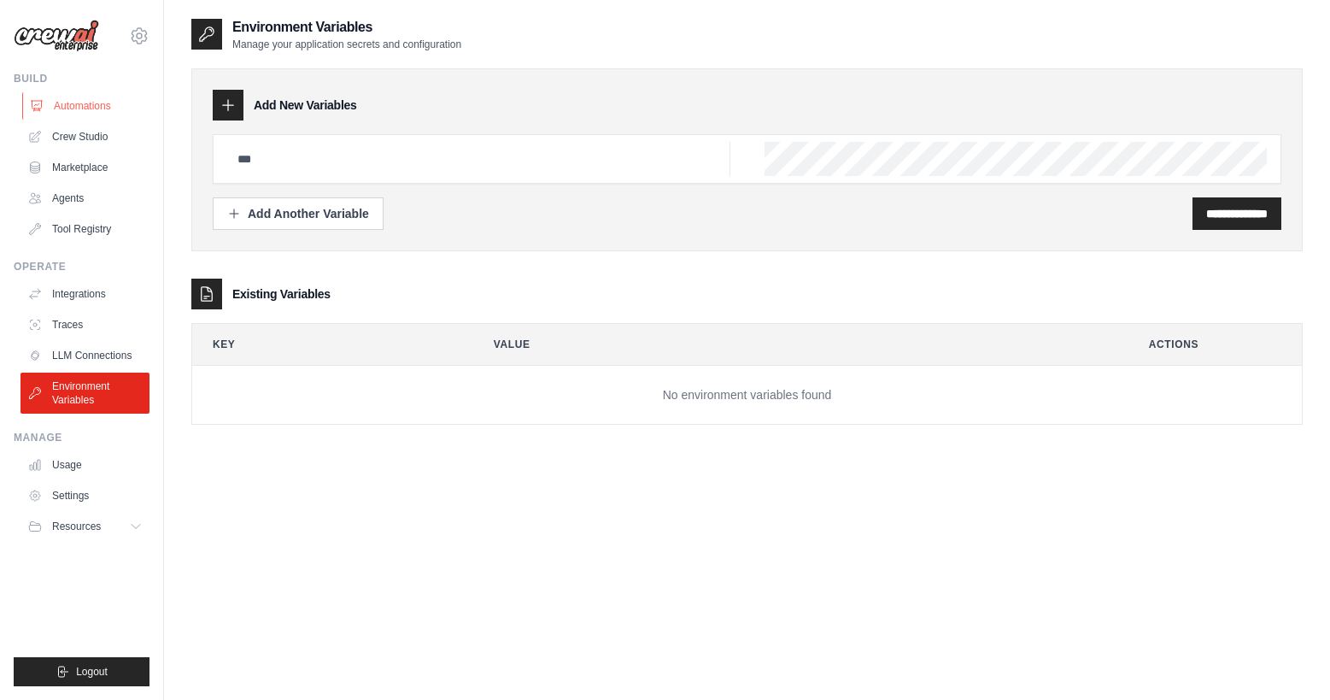
click at [82, 108] on link "Automations" at bounding box center [86, 105] width 129 height 27
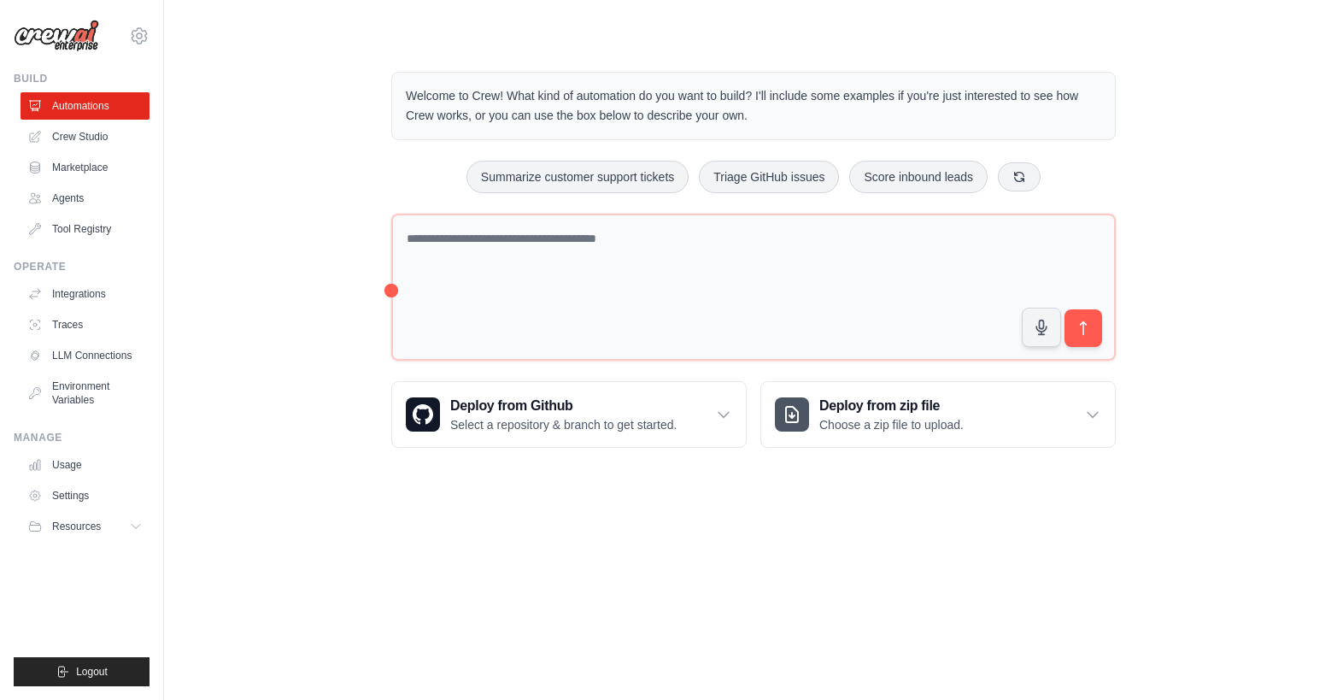
click at [296, 217] on div "Welcome to Crew! What kind of automation do you want to build? I'll include som…" at bounding box center [753, 259] width 1124 height 431
click at [94, 526] on span "Resources" at bounding box center [78, 526] width 49 height 14
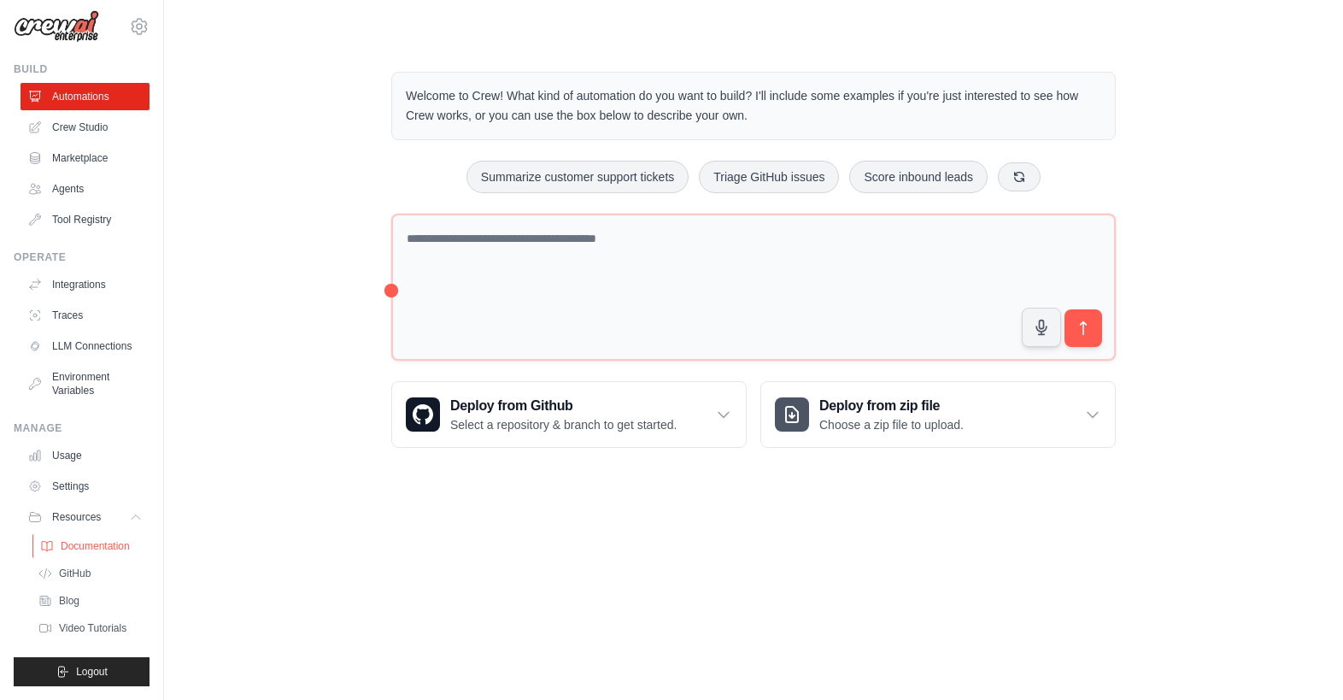
scroll to position [37, 0]
click at [112, 504] on button "Resources" at bounding box center [86, 516] width 129 height 27
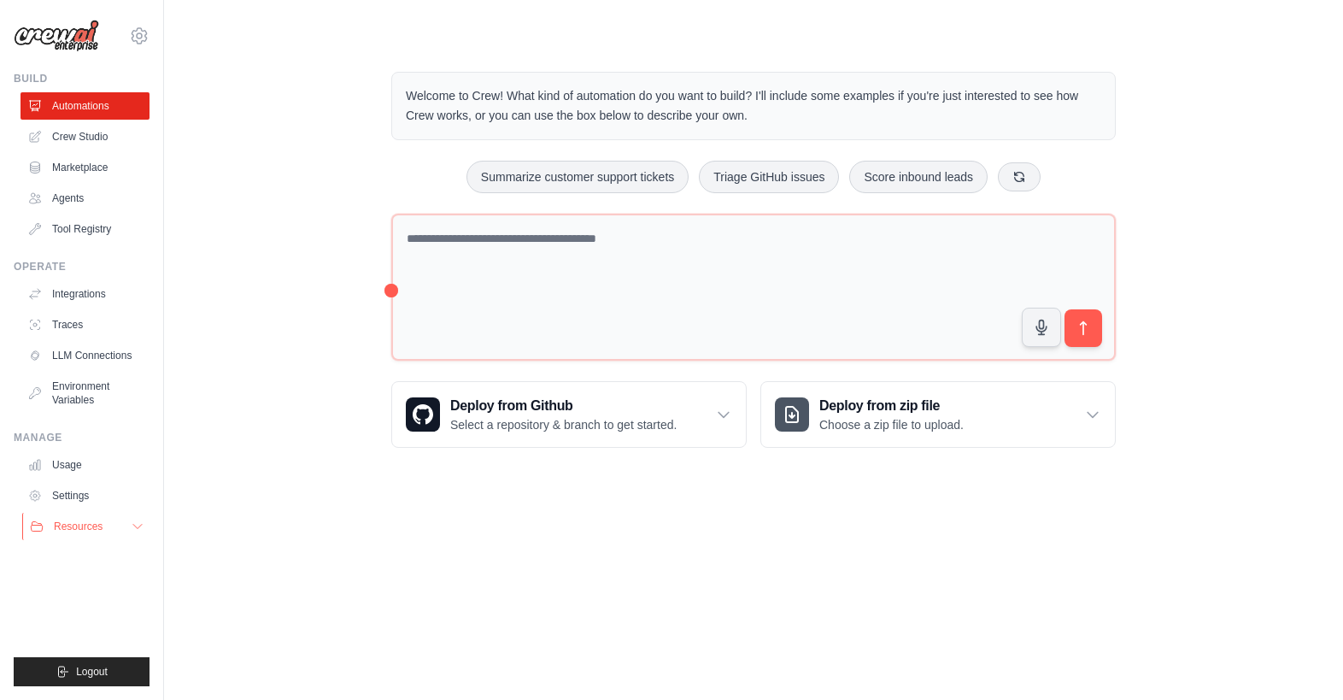
scroll to position [0, 0]
click at [87, 134] on link "Crew Studio" at bounding box center [86, 136] width 129 height 27
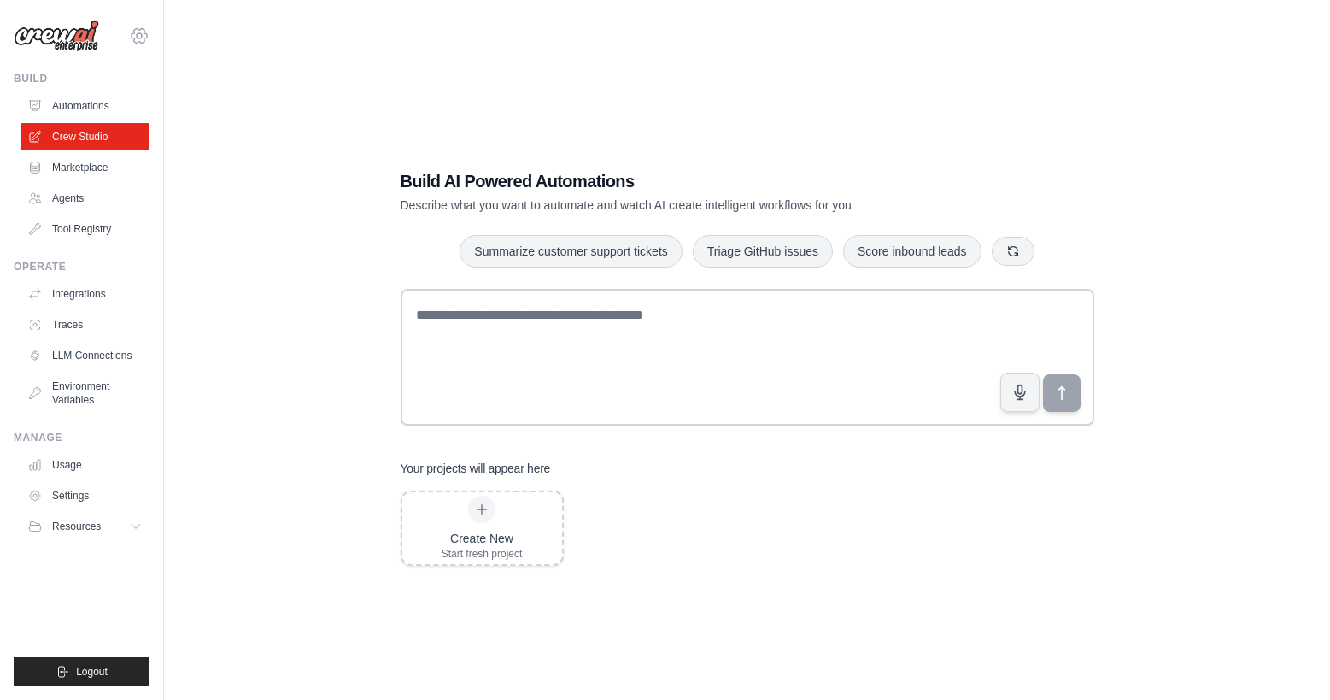
click at [141, 33] on icon at bounding box center [139, 35] width 5 height 5
click at [91, 117] on link "Settings" at bounding box center [139, 115] width 150 height 31
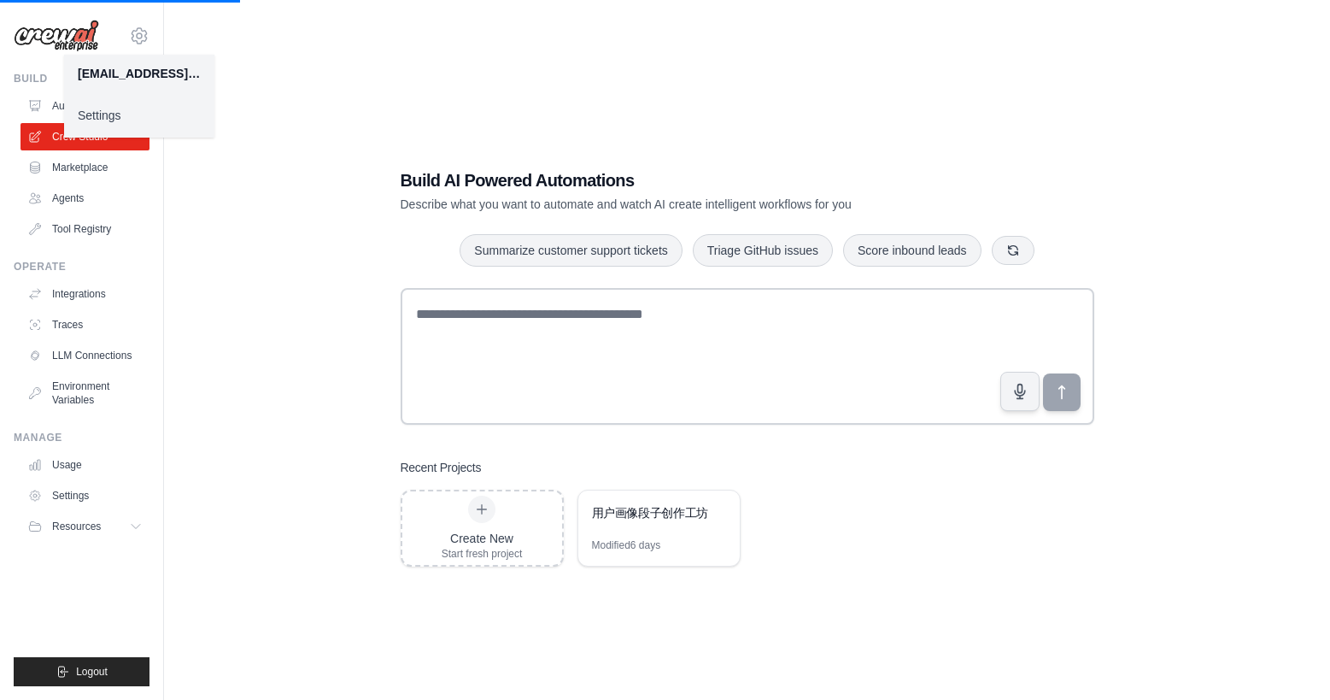
click at [104, 114] on link "Settings" at bounding box center [139, 115] width 150 height 31
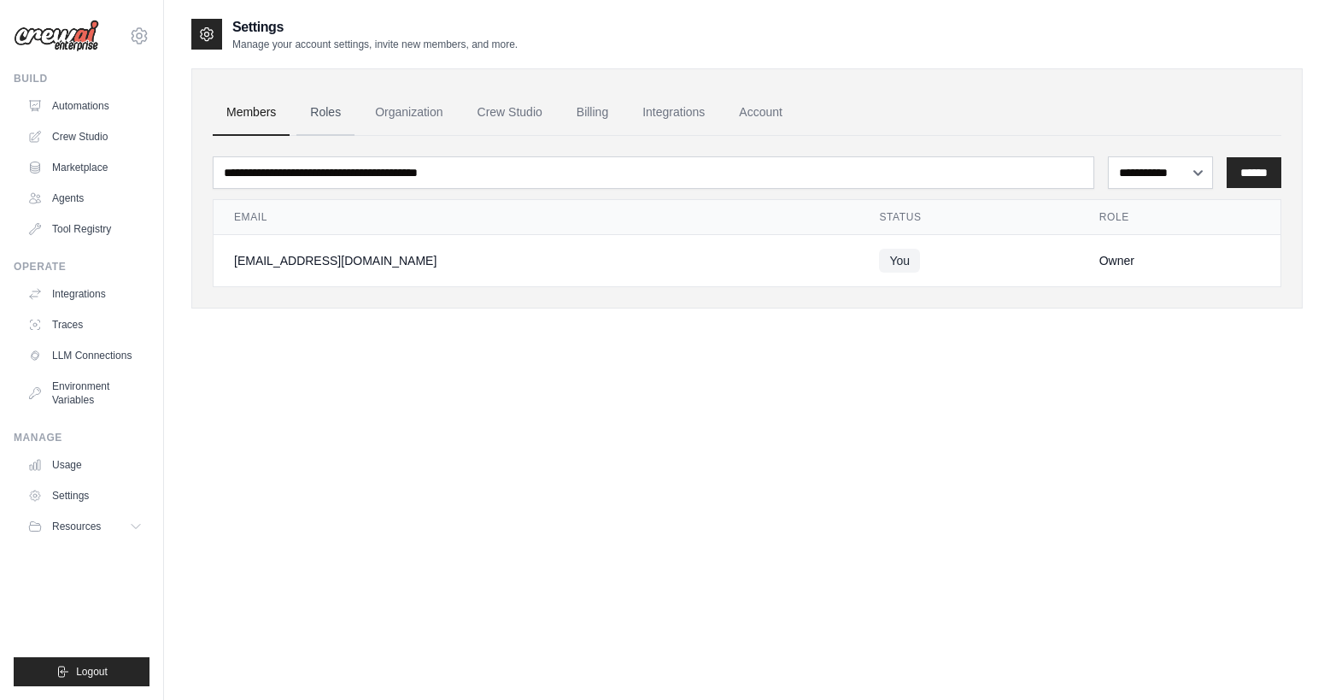
click at [340, 115] on link "Roles" at bounding box center [325, 113] width 58 height 46
click at [415, 124] on link "Organization" at bounding box center [408, 113] width 95 height 46
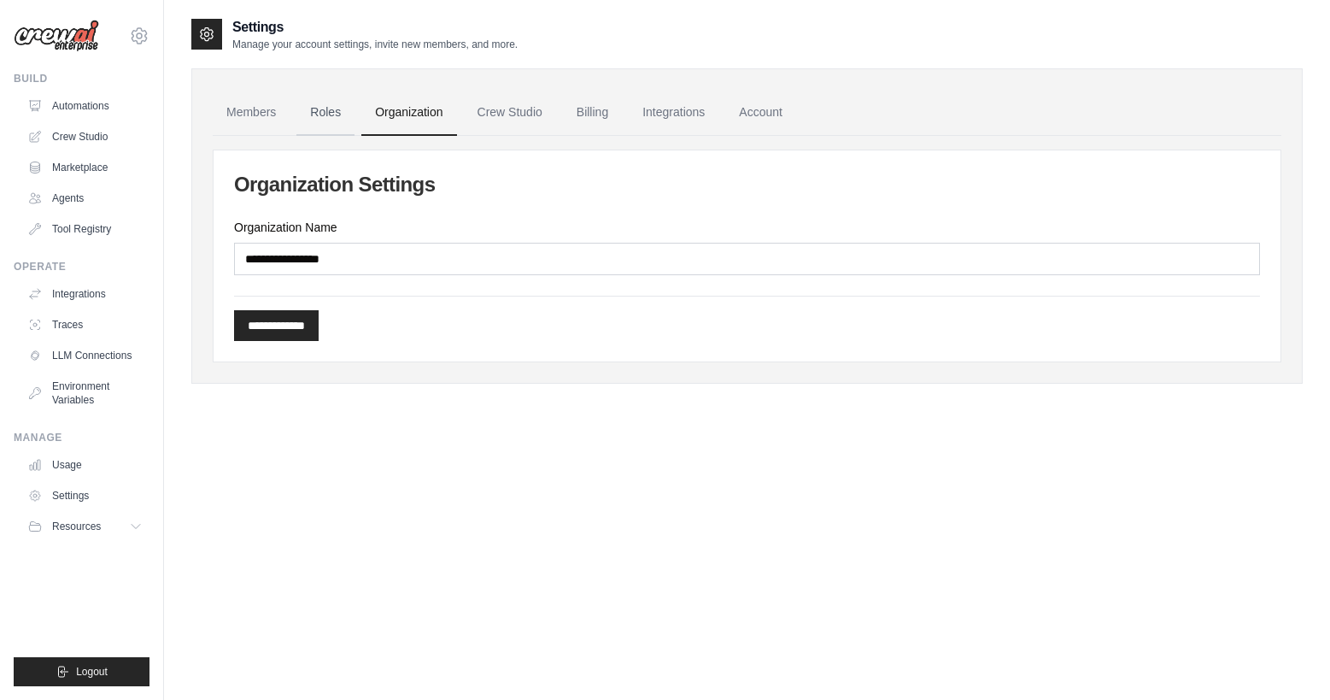
click at [322, 117] on link "Roles" at bounding box center [325, 113] width 58 height 46
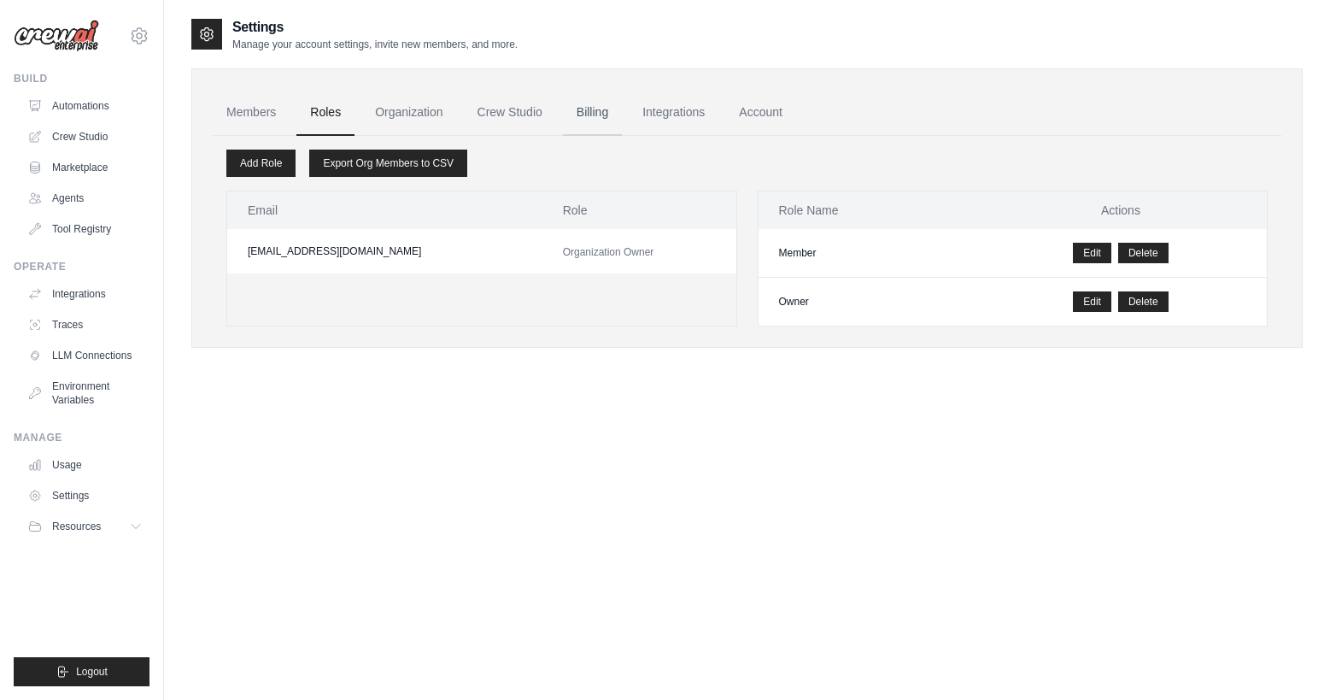
click at [598, 105] on link "Billing" at bounding box center [592, 113] width 59 height 46
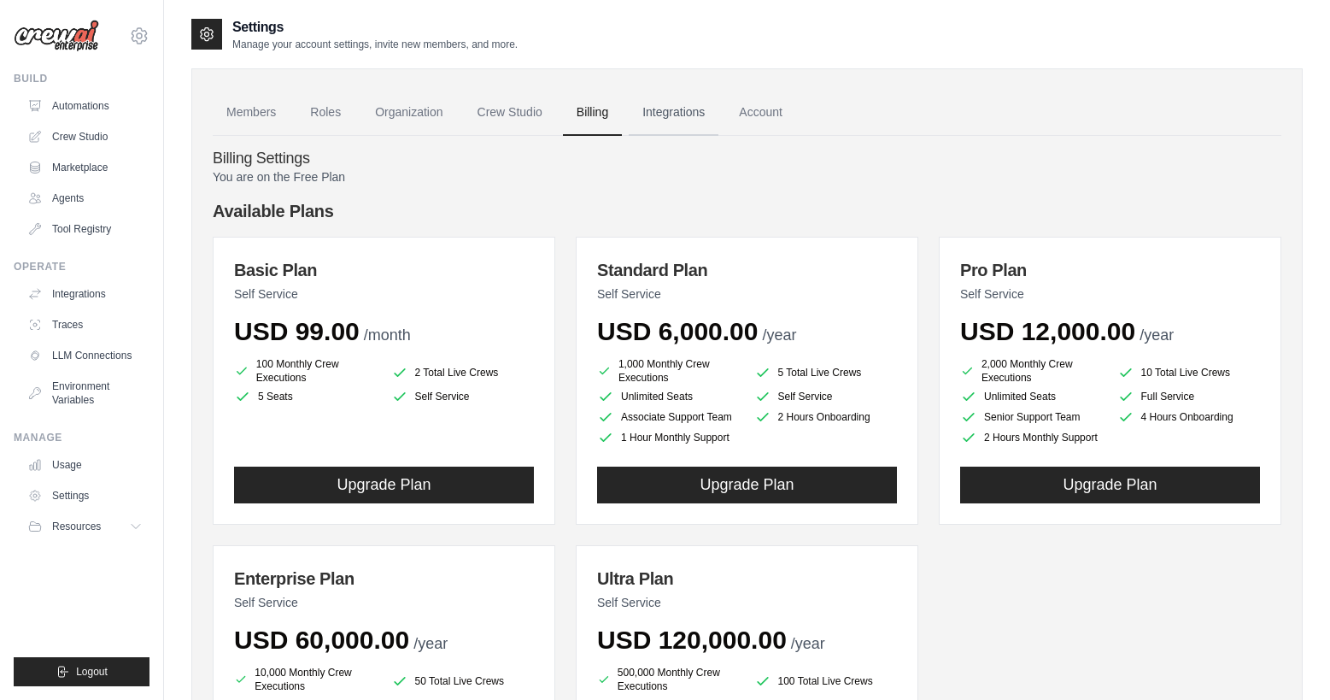
click at [706, 113] on link "Integrations" at bounding box center [674, 113] width 90 height 46
click at [772, 109] on link "Account" at bounding box center [760, 113] width 71 height 46
click at [84, 489] on link "Settings" at bounding box center [86, 495] width 129 height 27
